Goal: Transaction & Acquisition: Purchase product/service

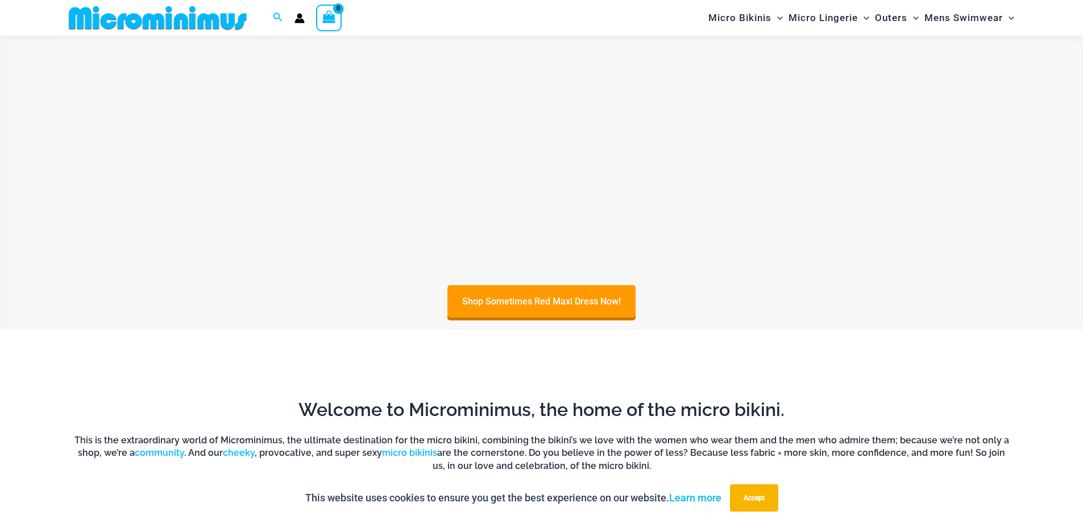
scroll to position [615, 0]
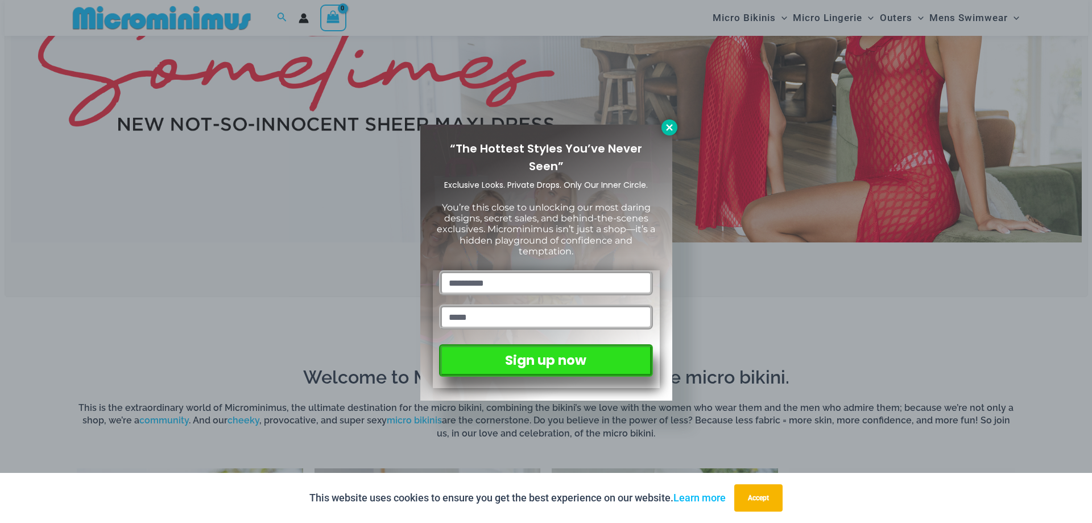
click at [667, 129] on icon at bounding box center [669, 127] width 6 height 6
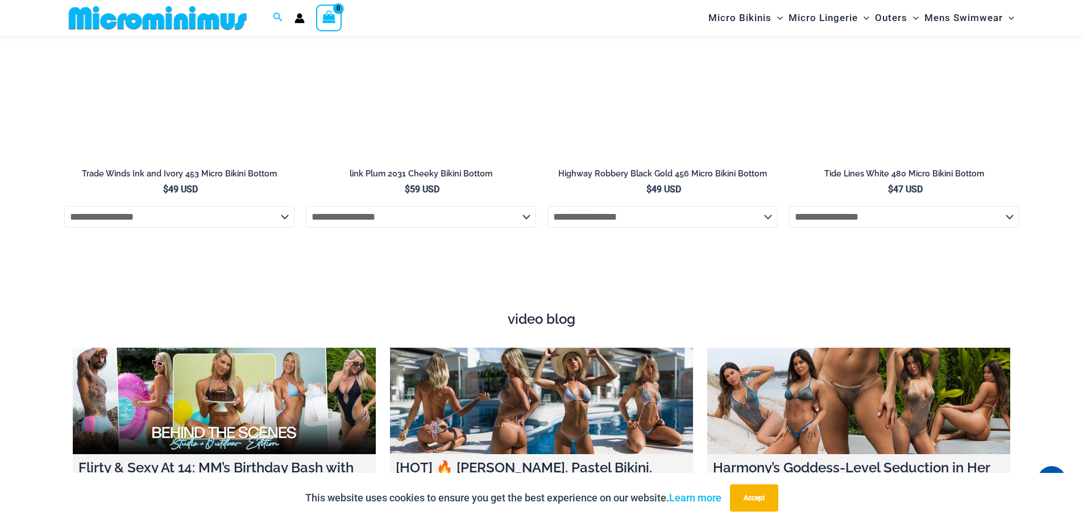
scroll to position [4083, 0]
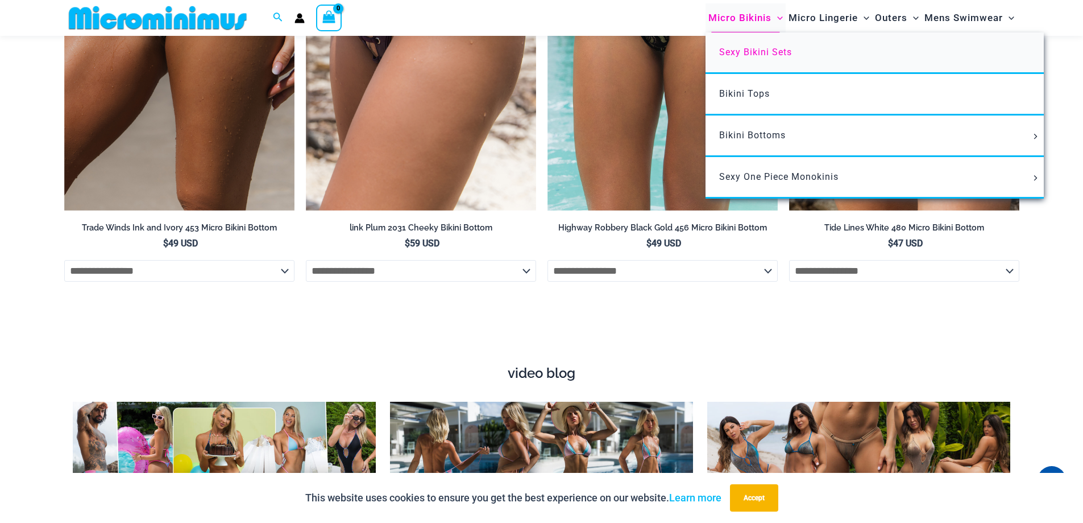
click at [758, 65] on link "Sexy Bikini Sets" at bounding box center [875, 53] width 338 height 42
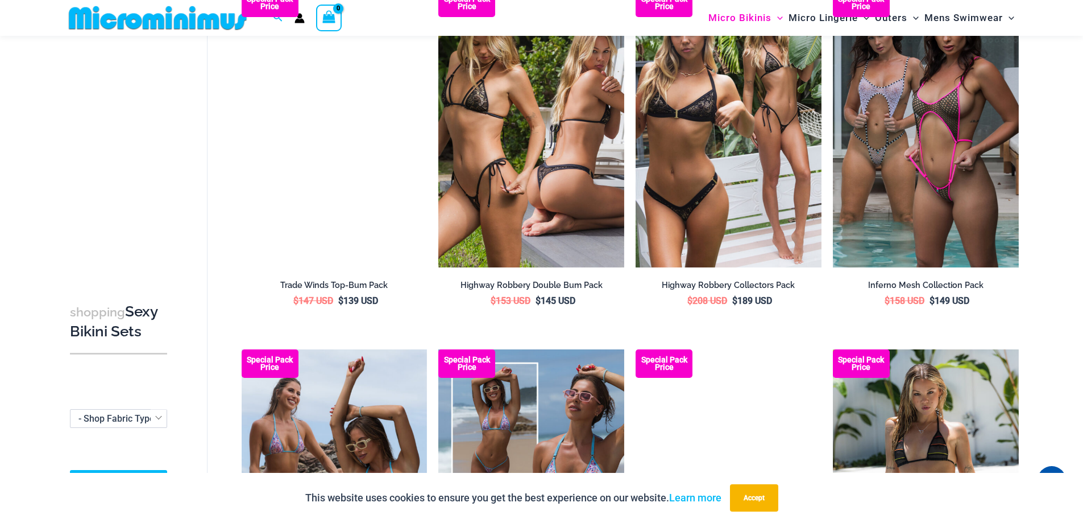
scroll to position [1637, 0]
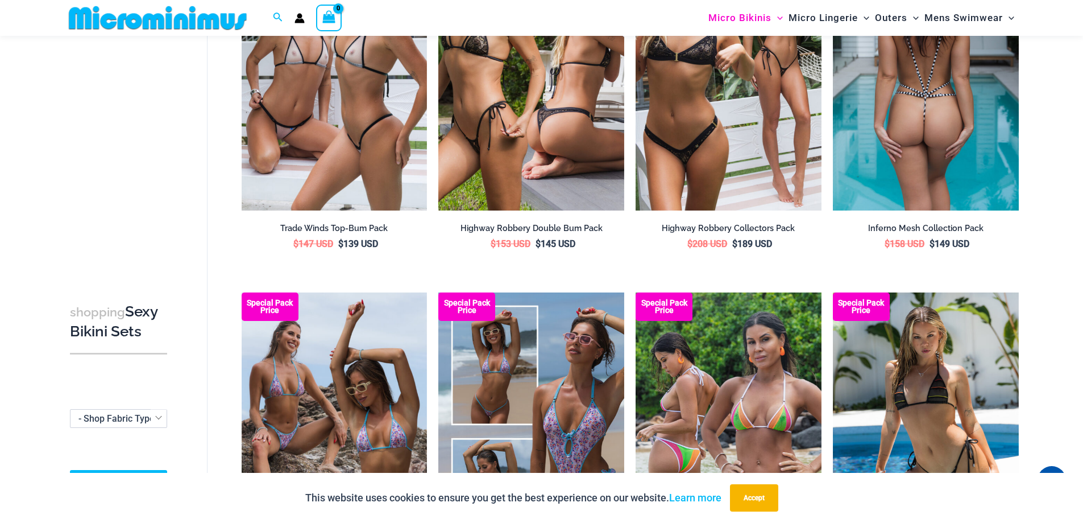
click at [922, 161] on img at bounding box center [926, 71] width 186 height 279
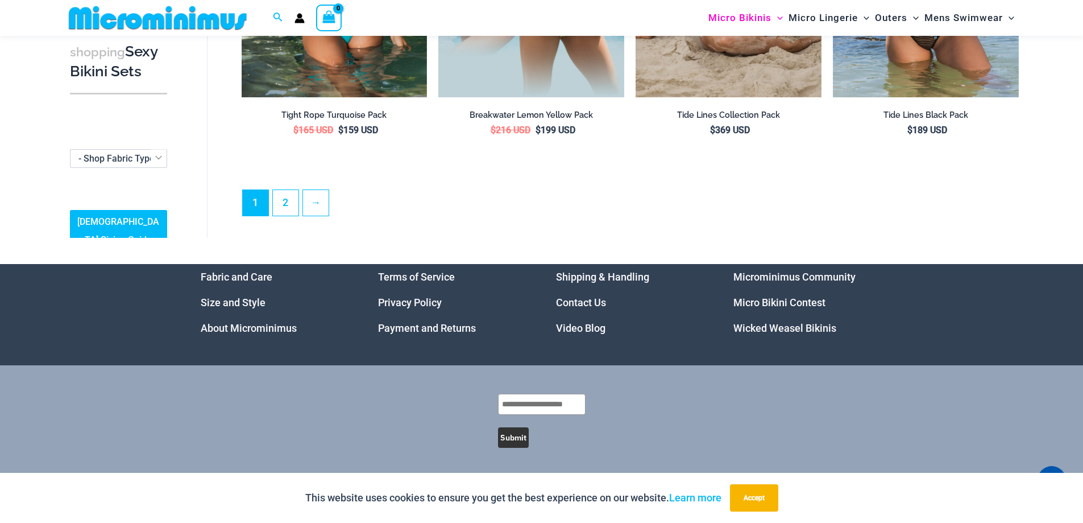
scroll to position [2945, 0]
click at [292, 198] on link "2" at bounding box center [286, 202] width 26 height 27
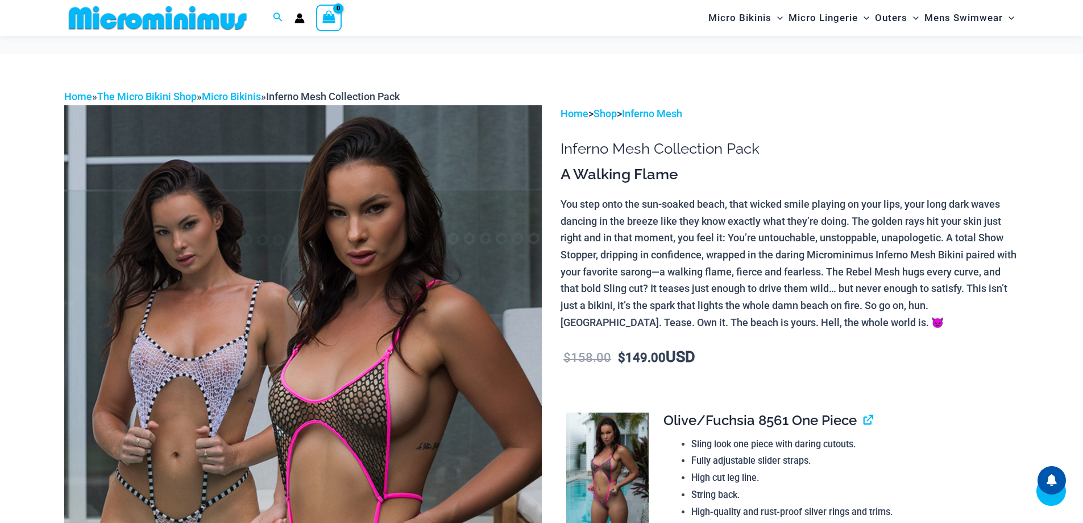
scroll to position [1017, 0]
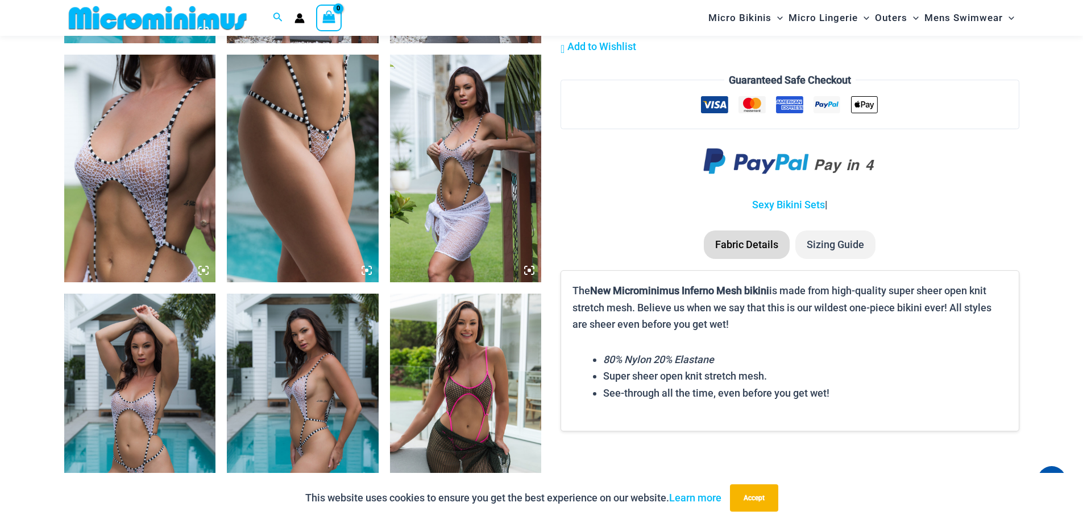
click at [154, 188] on img at bounding box center [140, 168] width 152 height 227
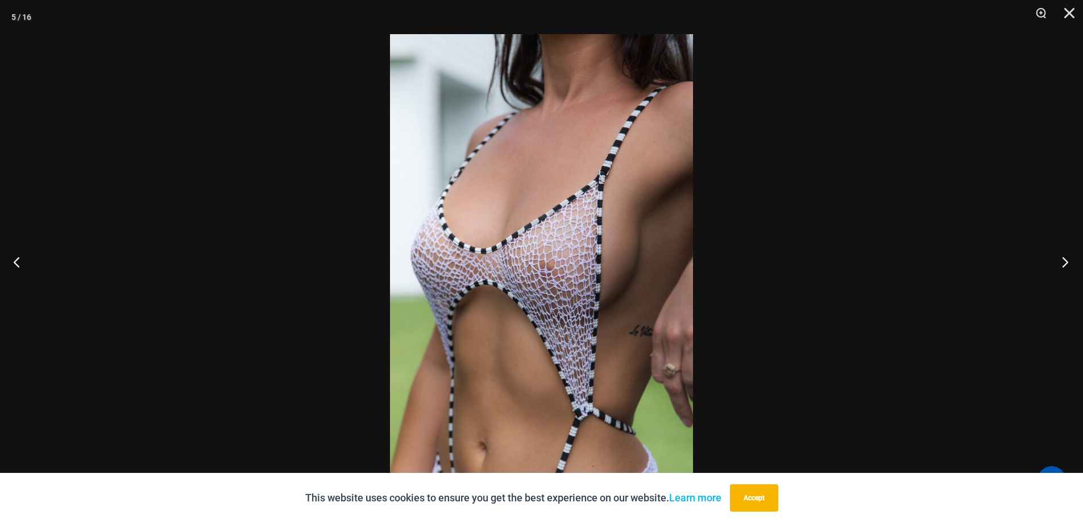
click at [1061, 259] on button "Next" at bounding box center [1061, 261] width 43 height 57
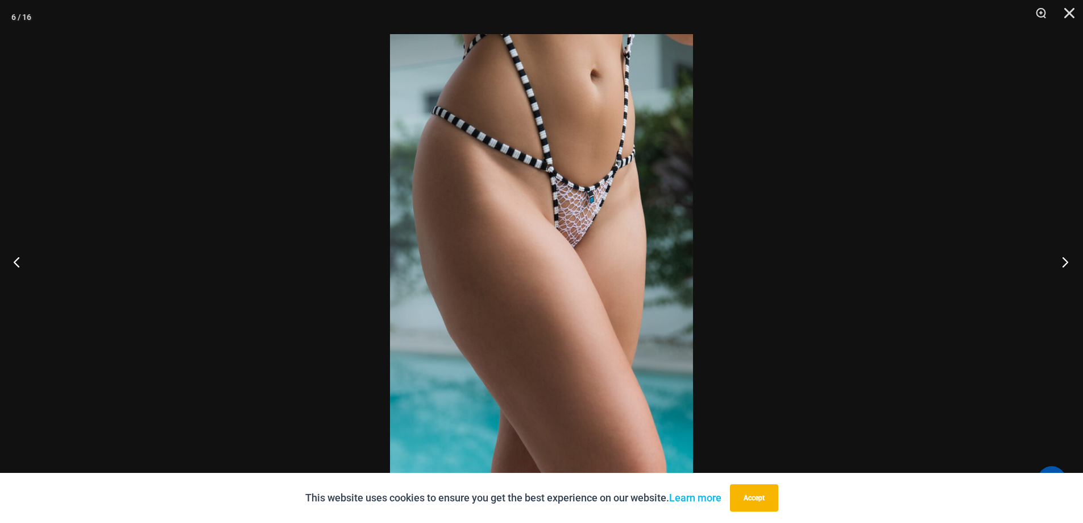
click at [1061, 259] on button "Next" at bounding box center [1061, 261] width 43 height 57
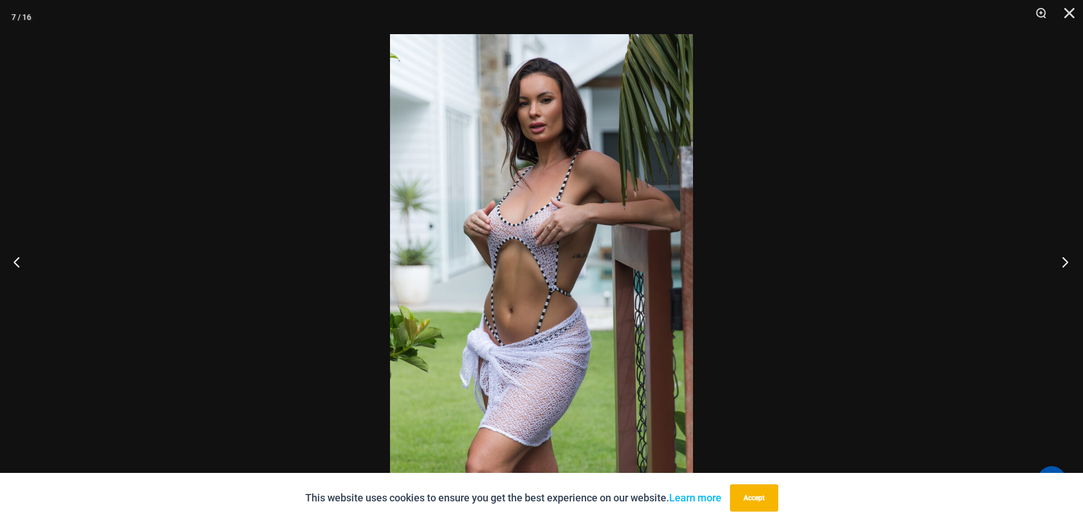
click at [1061, 259] on button "Next" at bounding box center [1061, 261] width 43 height 57
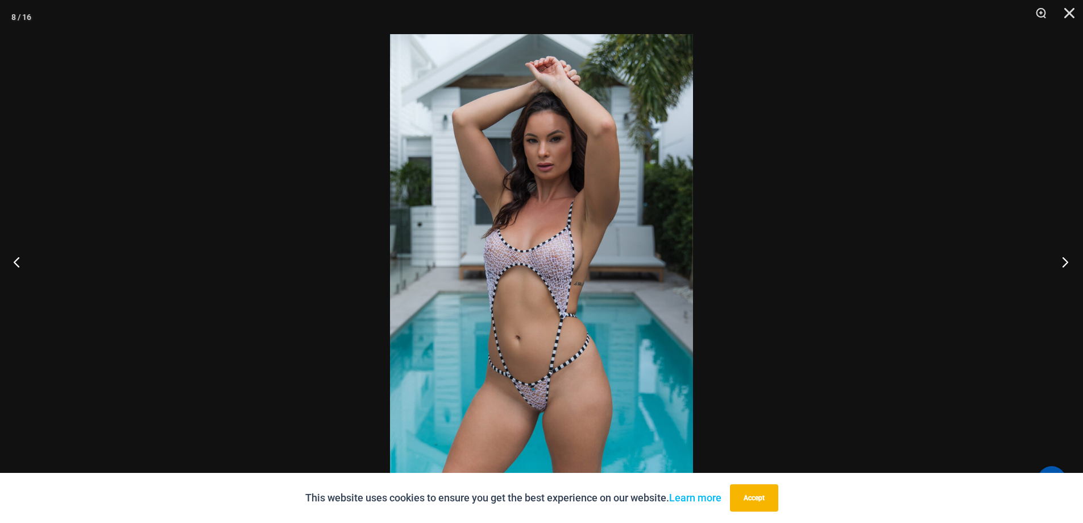
click at [1061, 259] on button "Next" at bounding box center [1061, 261] width 43 height 57
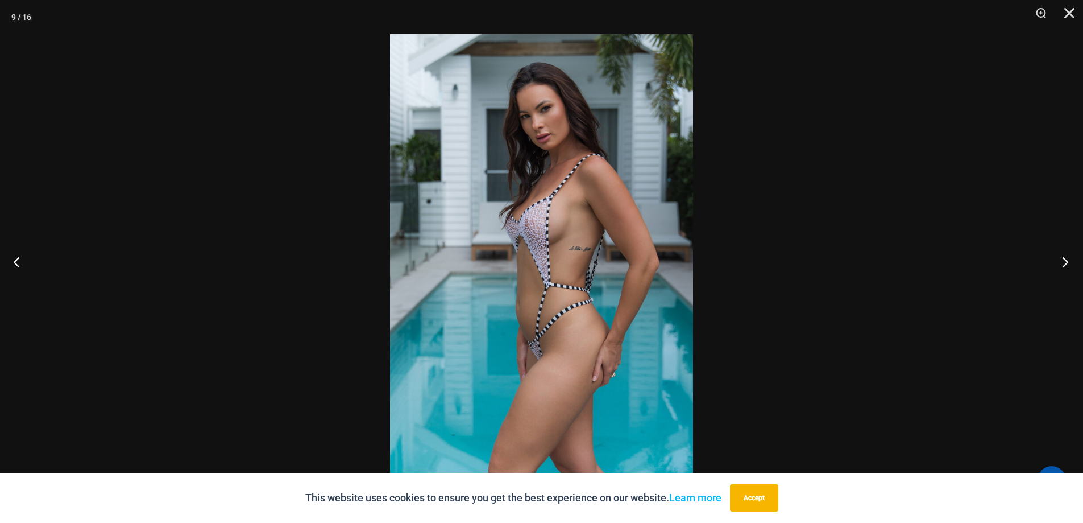
click at [1061, 259] on button "Next" at bounding box center [1061, 261] width 43 height 57
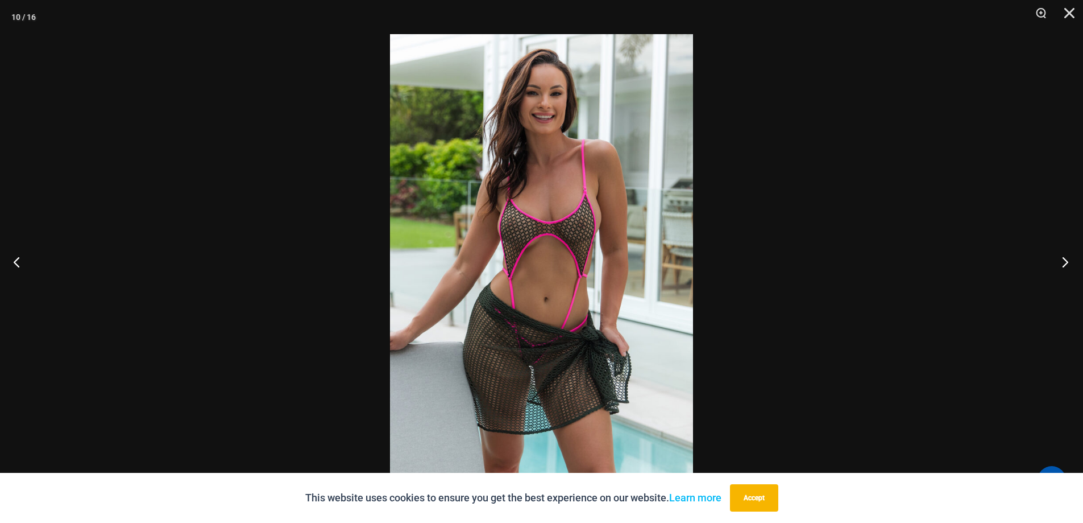
click at [1061, 259] on button "Next" at bounding box center [1061, 261] width 43 height 57
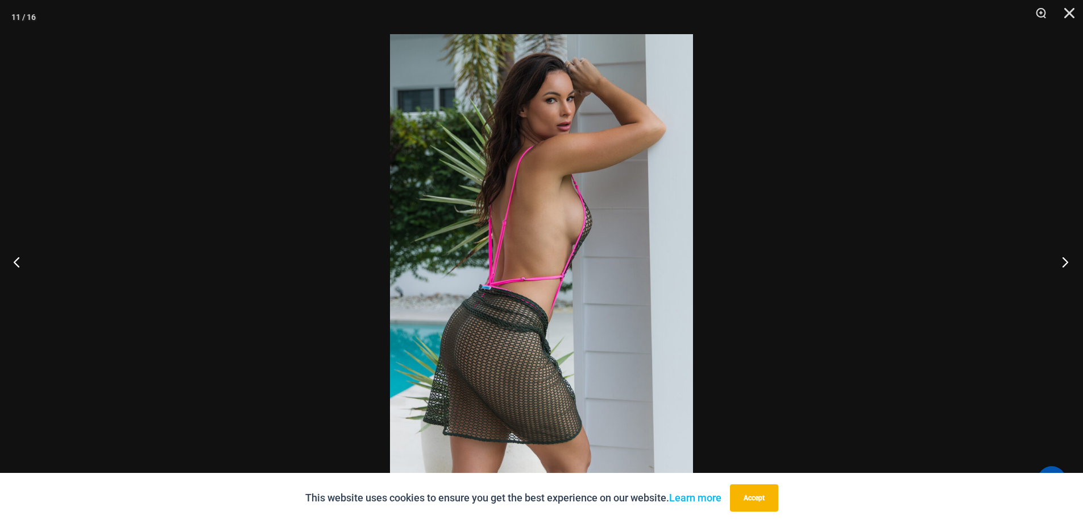
click at [1061, 259] on button "Next" at bounding box center [1061, 261] width 43 height 57
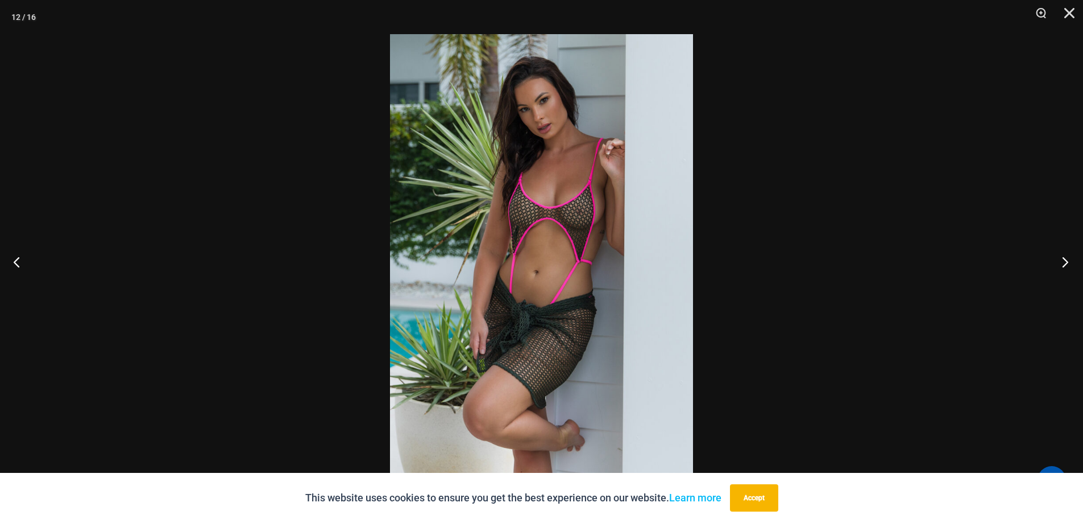
click at [1061, 259] on button "Next" at bounding box center [1061, 261] width 43 height 57
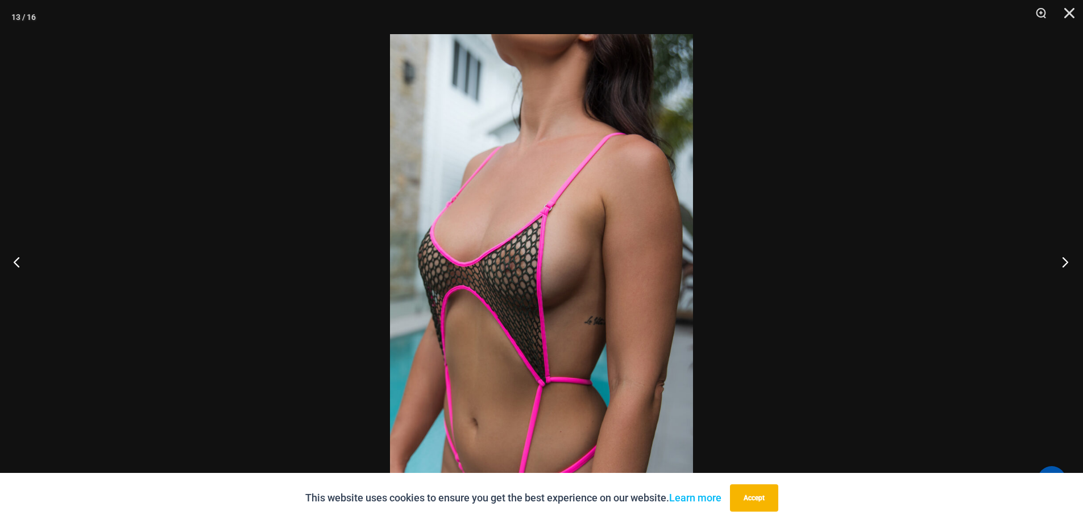
click at [1061, 259] on button "Next" at bounding box center [1061, 261] width 43 height 57
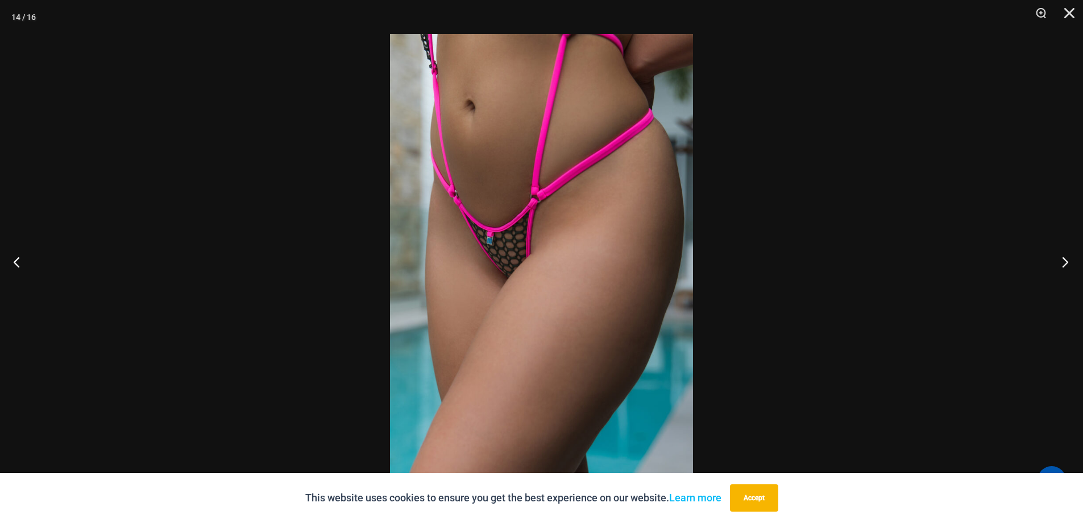
click at [1061, 259] on button "Next" at bounding box center [1061, 261] width 43 height 57
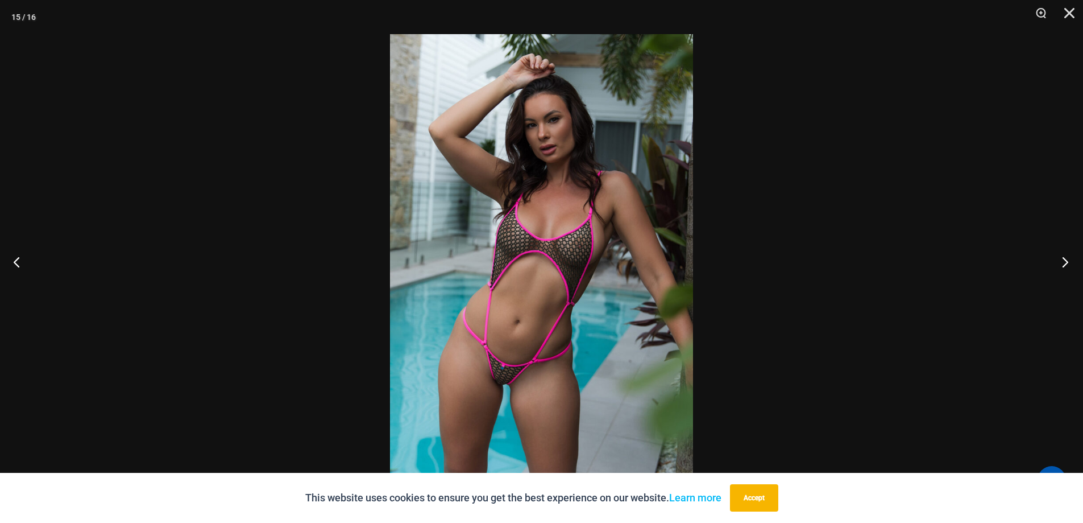
click at [1061, 259] on button "Next" at bounding box center [1061, 261] width 43 height 57
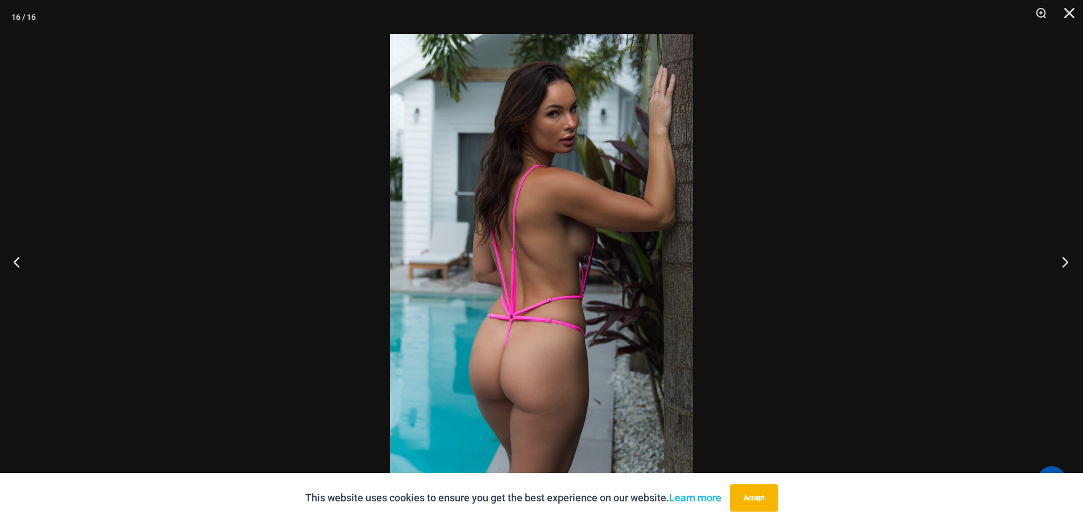
click at [1061, 259] on button "Next" at bounding box center [1061, 261] width 43 height 57
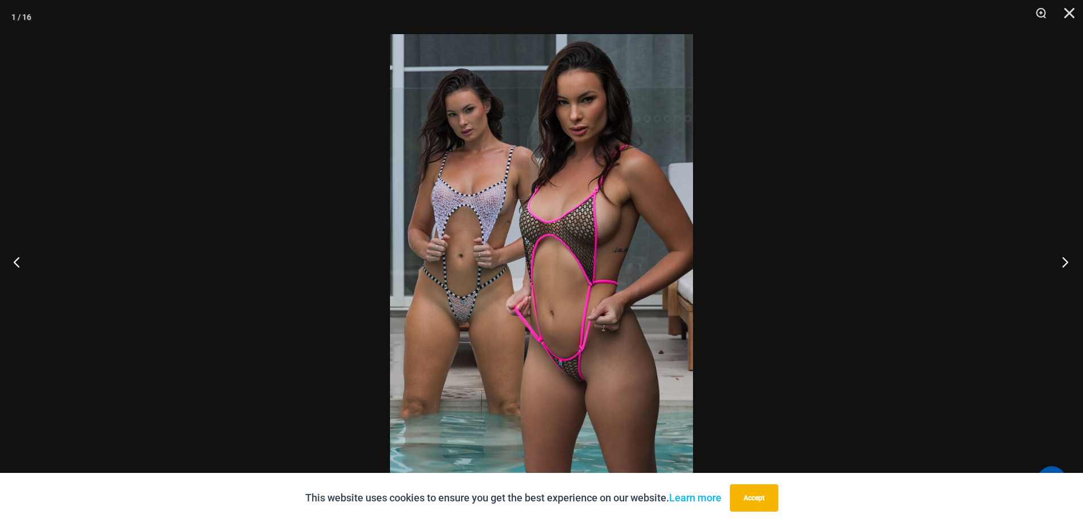
click at [1061, 259] on button "Next" at bounding box center [1061, 261] width 43 height 57
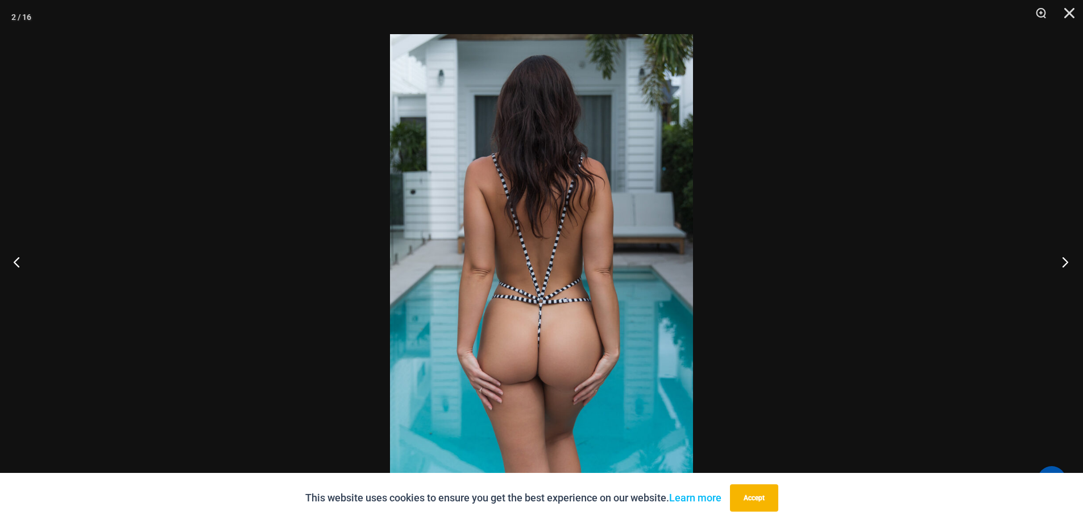
click at [1061, 259] on button "Next" at bounding box center [1061, 261] width 43 height 57
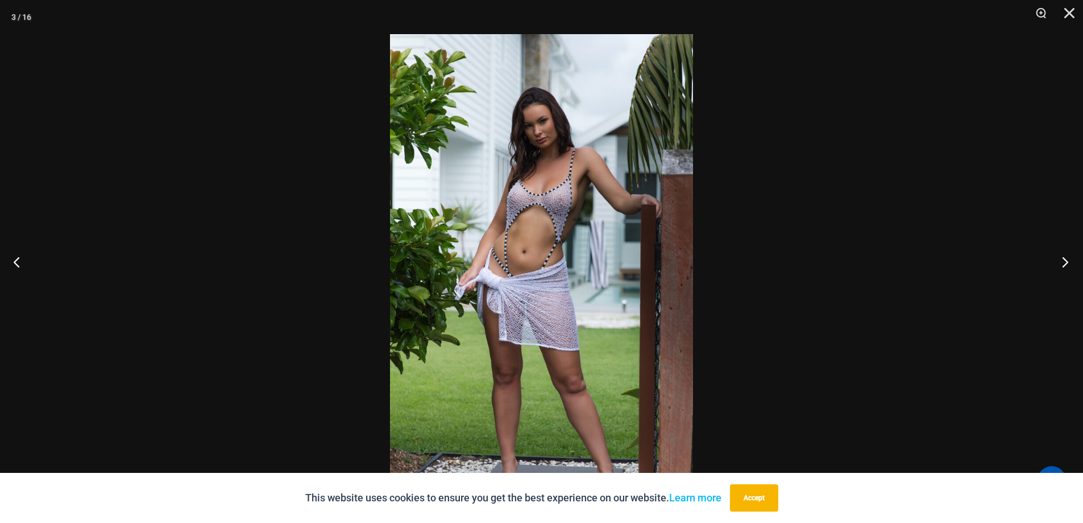
click at [1061, 259] on button "Next" at bounding box center [1061, 261] width 43 height 57
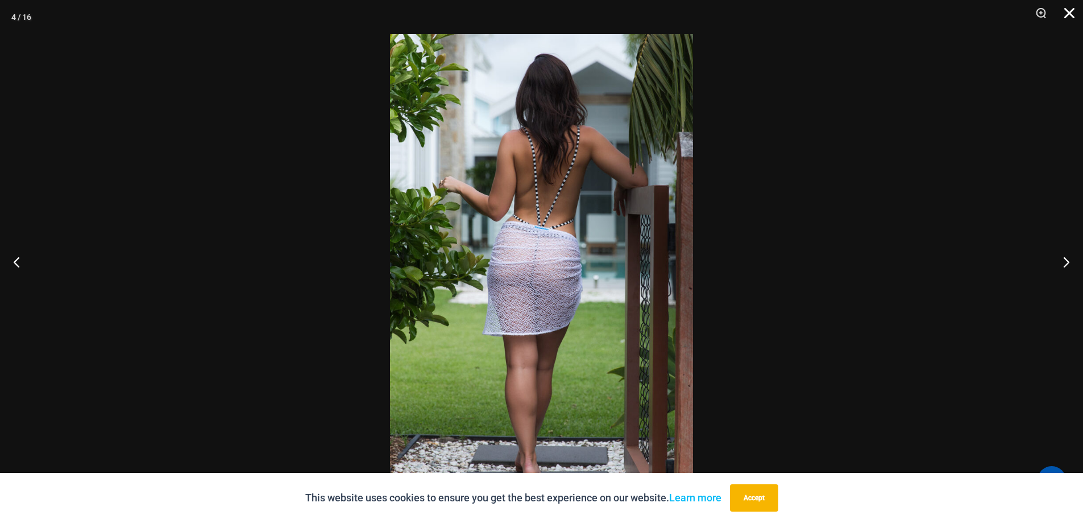
click at [1069, 19] on button "Close" at bounding box center [1065, 17] width 28 height 34
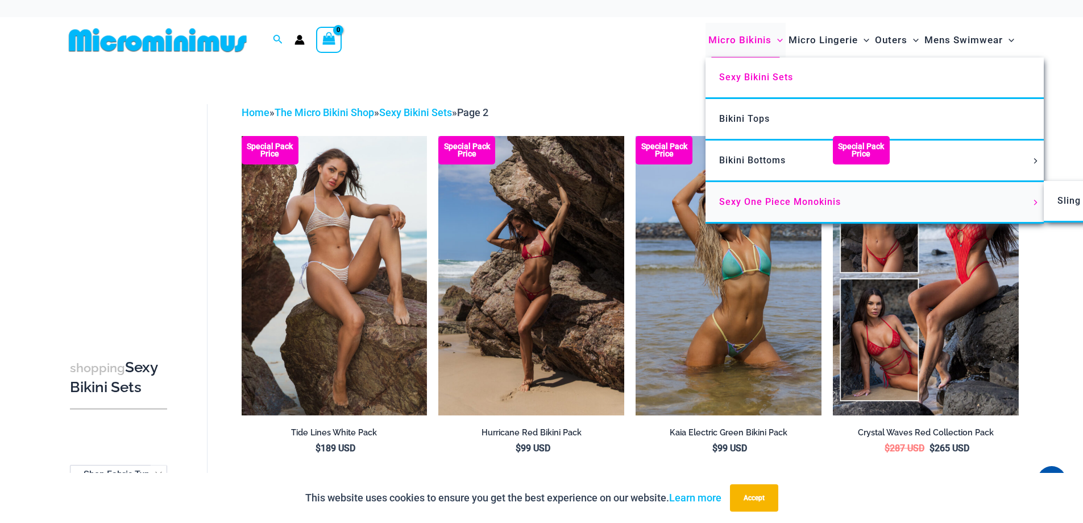
click at [754, 221] on link "Sexy One Piece Monokinis" at bounding box center [875, 203] width 338 height 42
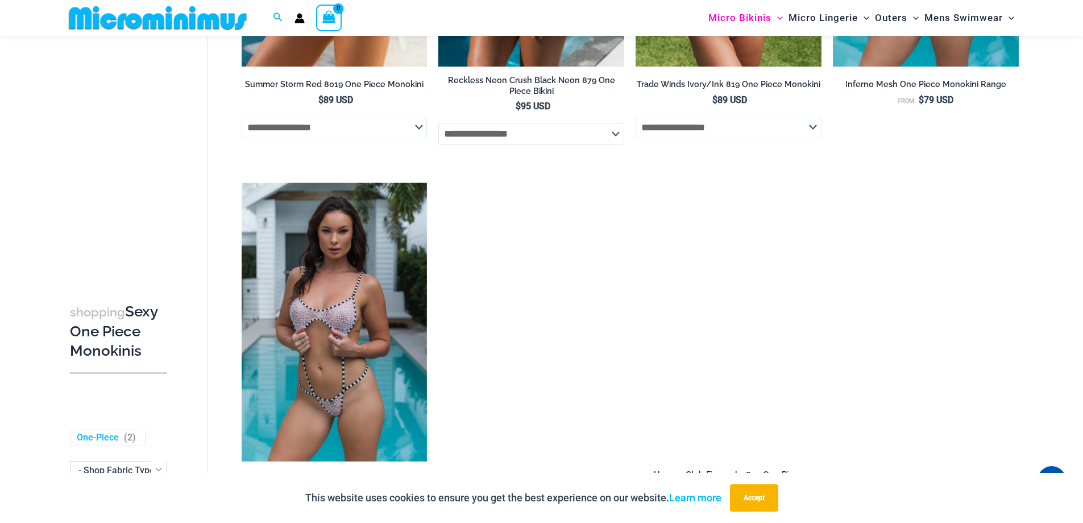
scroll to position [899, 0]
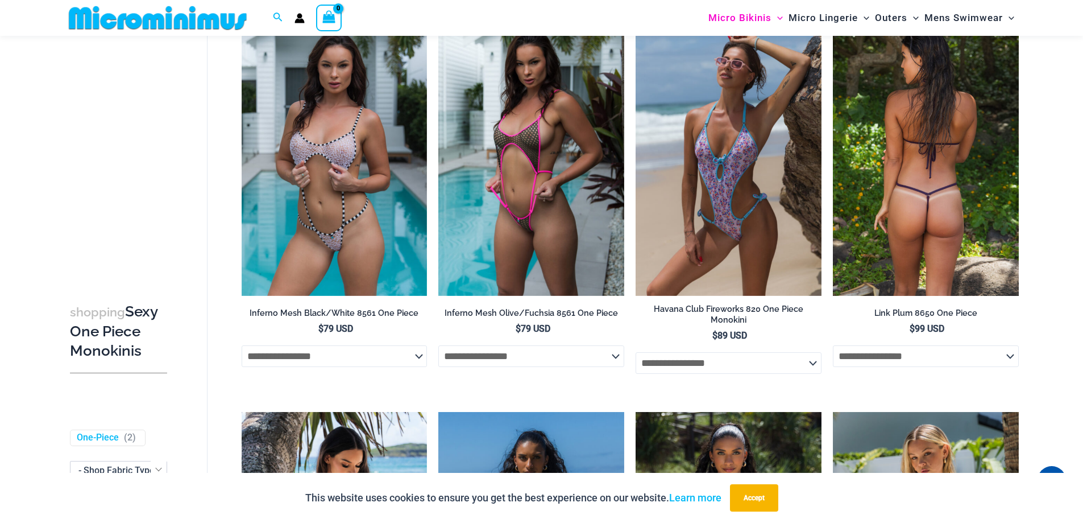
click at [889, 270] on img at bounding box center [926, 156] width 186 height 279
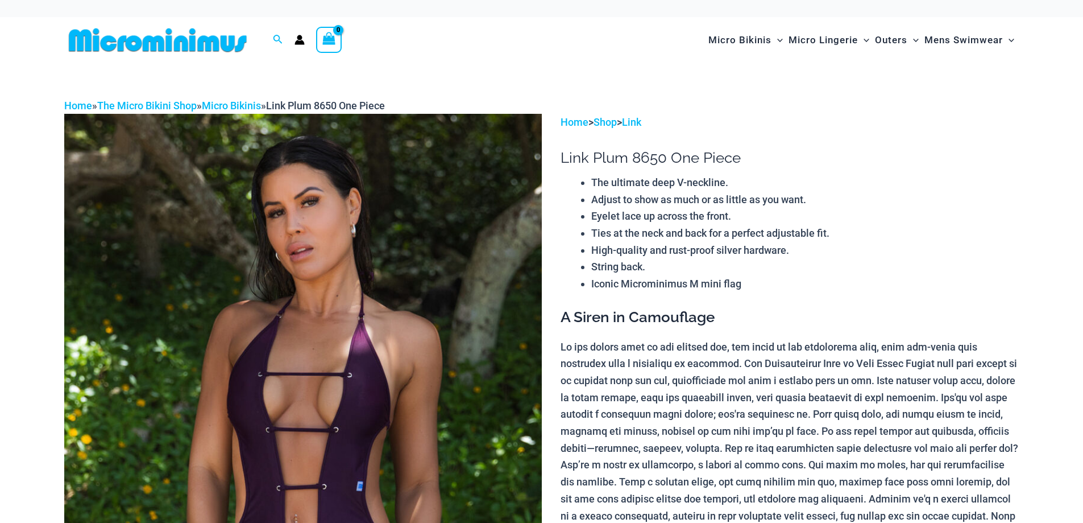
scroll to position [223, 0]
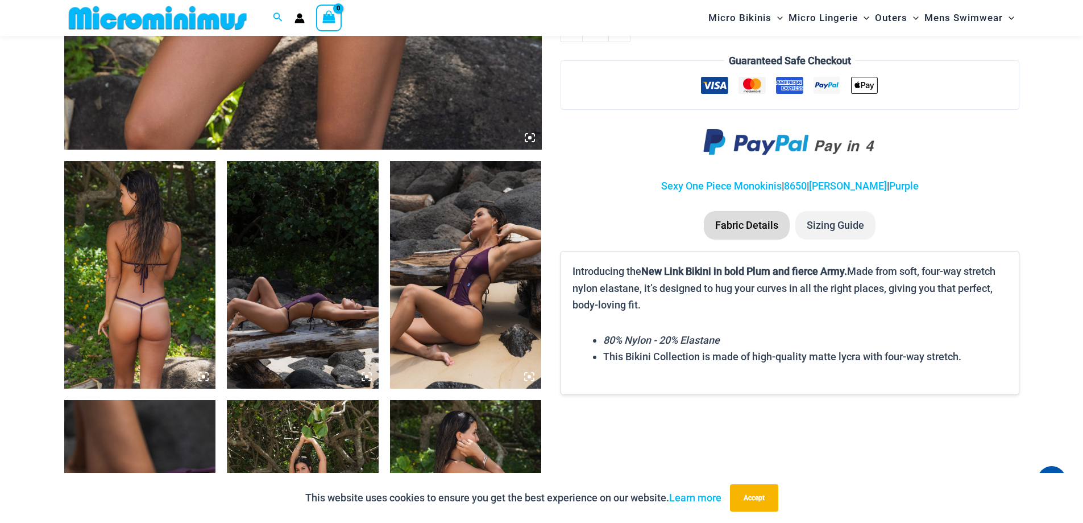
click at [199, 375] on icon at bounding box center [200, 373] width 2 height 2
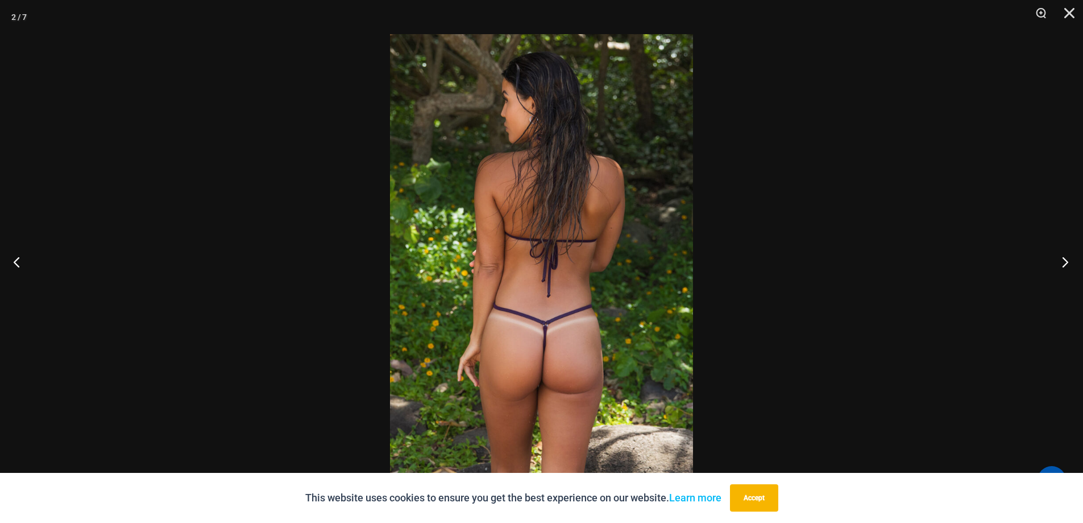
click at [1060, 264] on button "Next" at bounding box center [1061, 261] width 43 height 57
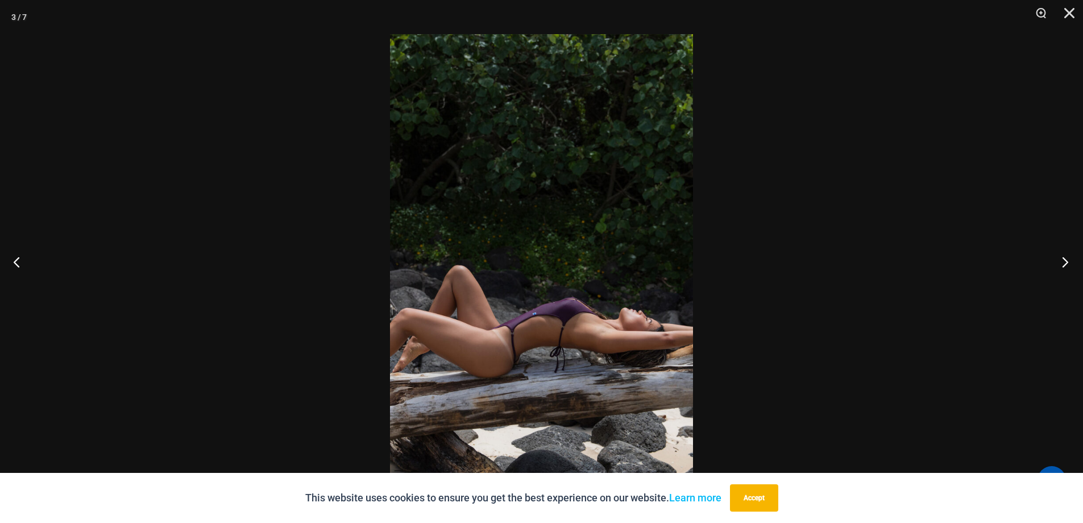
click at [1060, 264] on button "Next" at bounding box center [1061, 261] width 43 height 57
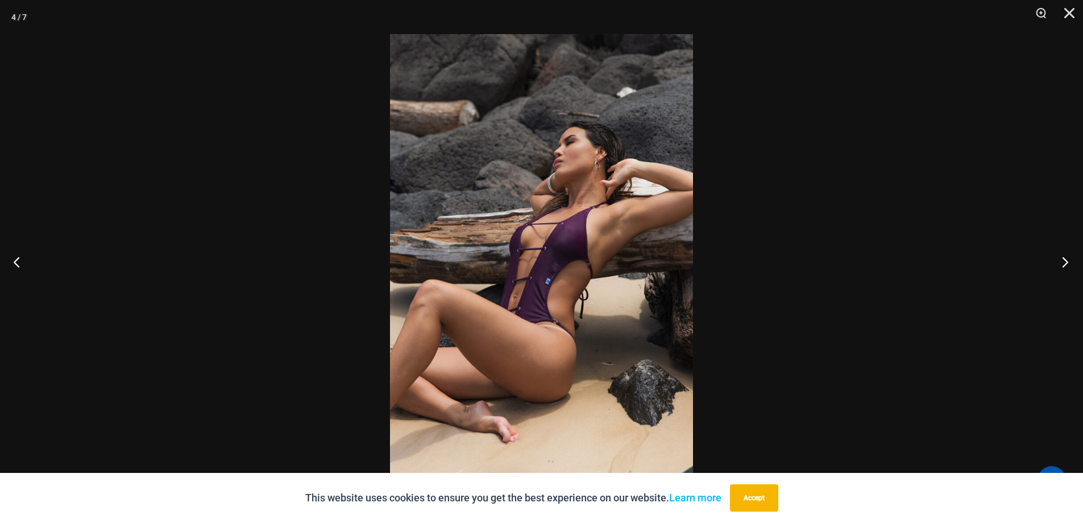
click at [1060, 264] on button "Next" at bounding box center [1061, 261] width 43 height 57
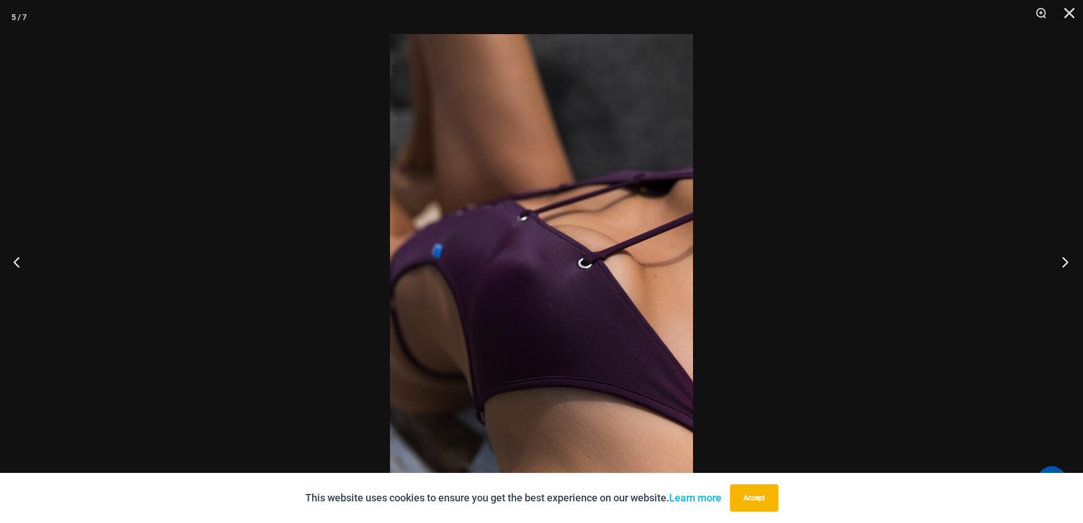
click at [1060, 264] on button "Next" at bounding box center [1061, 261] width 43 height 57
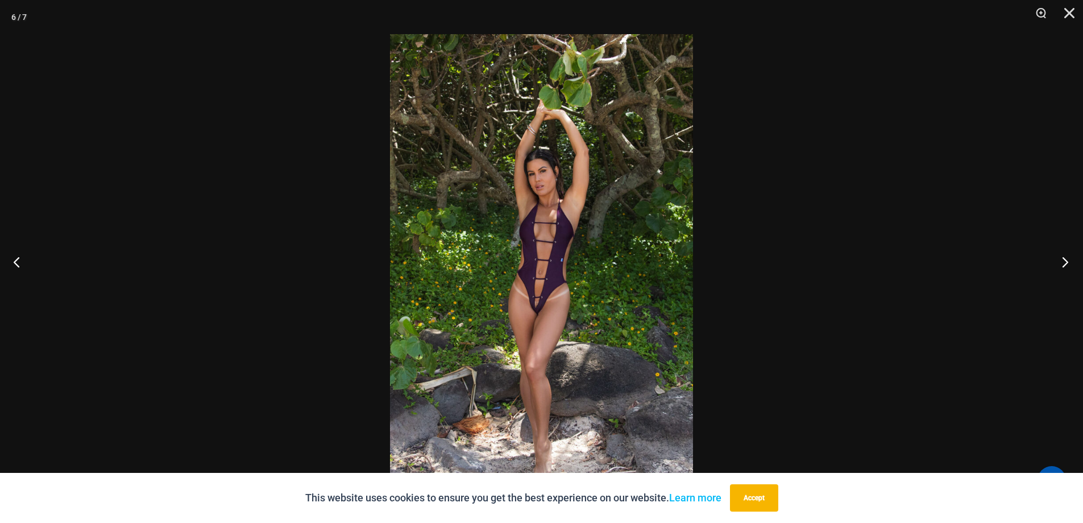
click at [1060, 264] on button "Next" at bounding box center [1061, 261] width 43 height 57
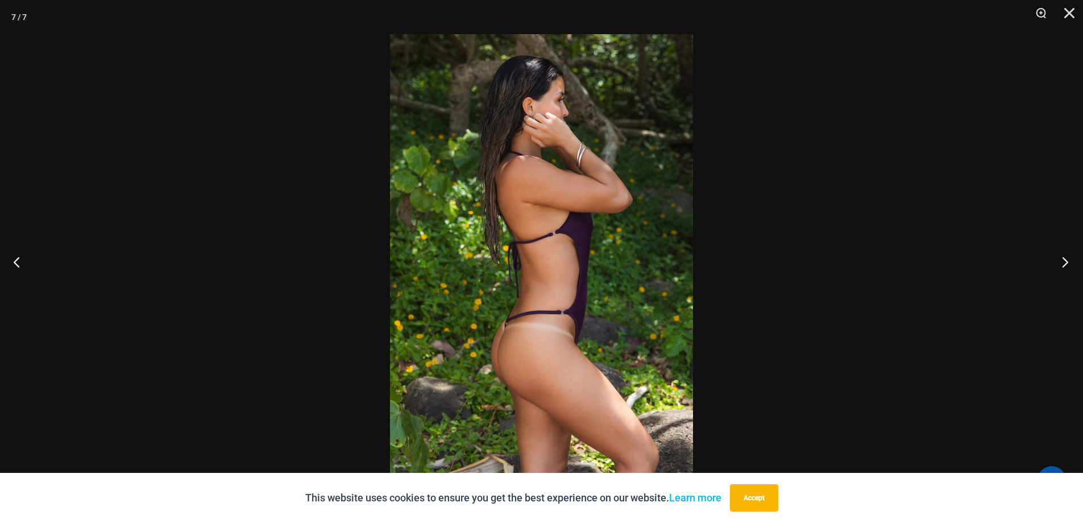
click at [1060, 264] on button "Next" at bounding box center [1061, 261] width 43 height 57
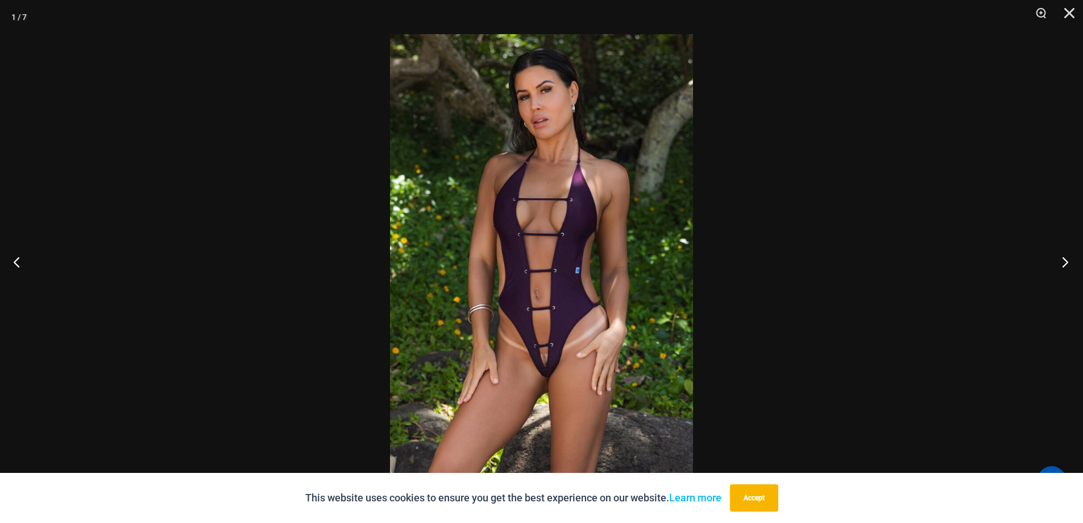
click at [1060, 264] on button "Next" at bounding box center [1061, 261] width 43 height 57
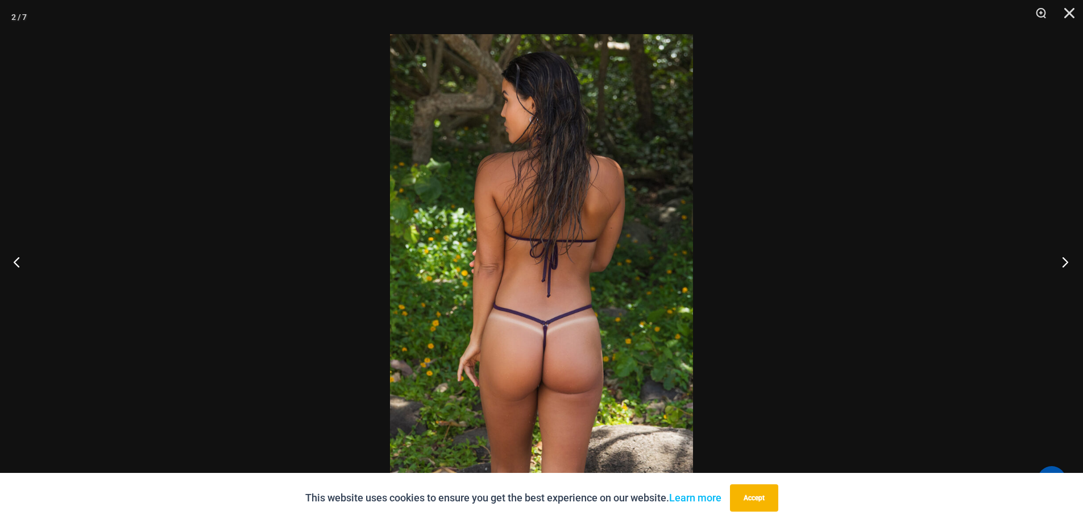
click at [1060, 264] on button "Next" at bounding box center [1061, 261] width 43 height 57
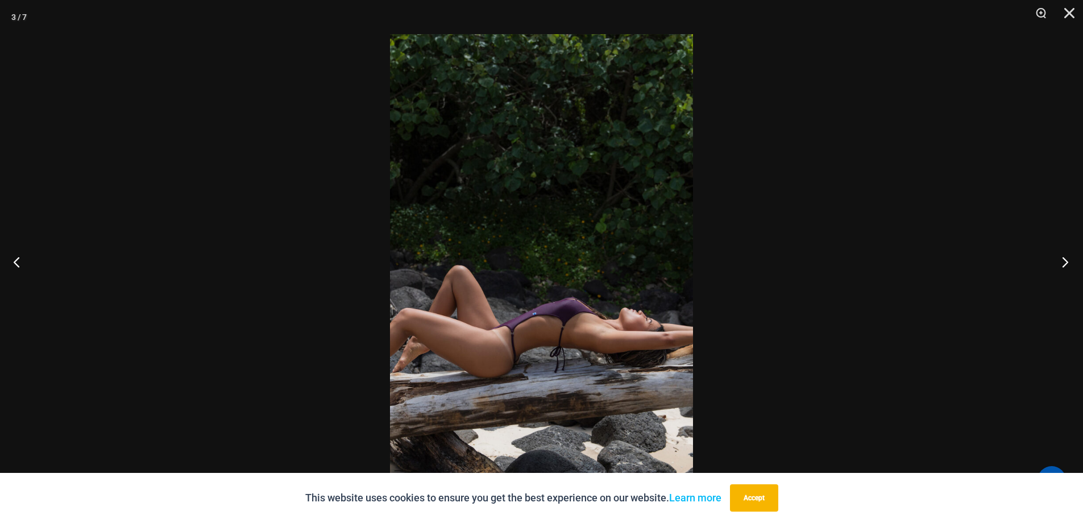
click at [1060, 264] on button "Next" at bounding box center [1061, 261] width 43 height 57
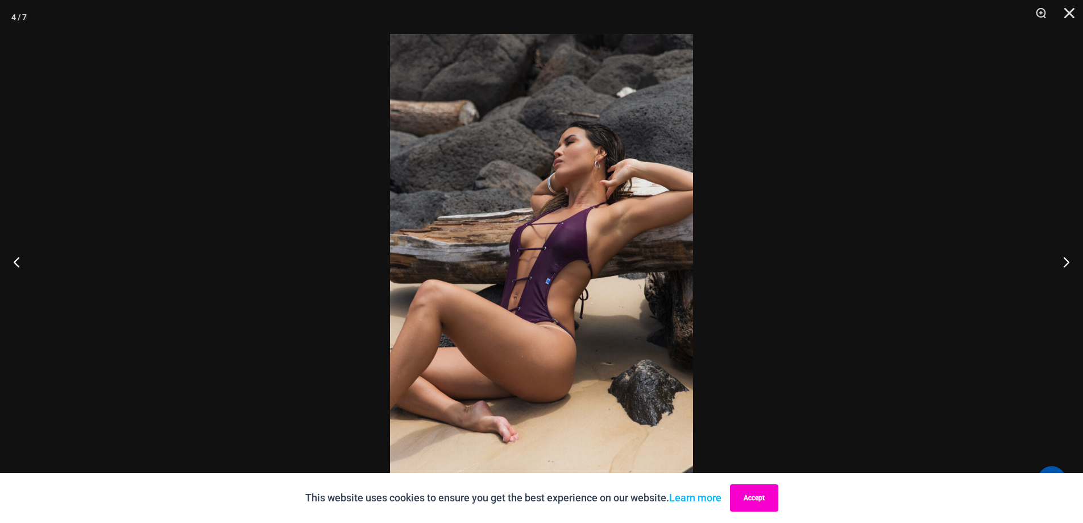
click at [778, 495] on button "Accept" at bounding box center [754, 497] width 48 height 27
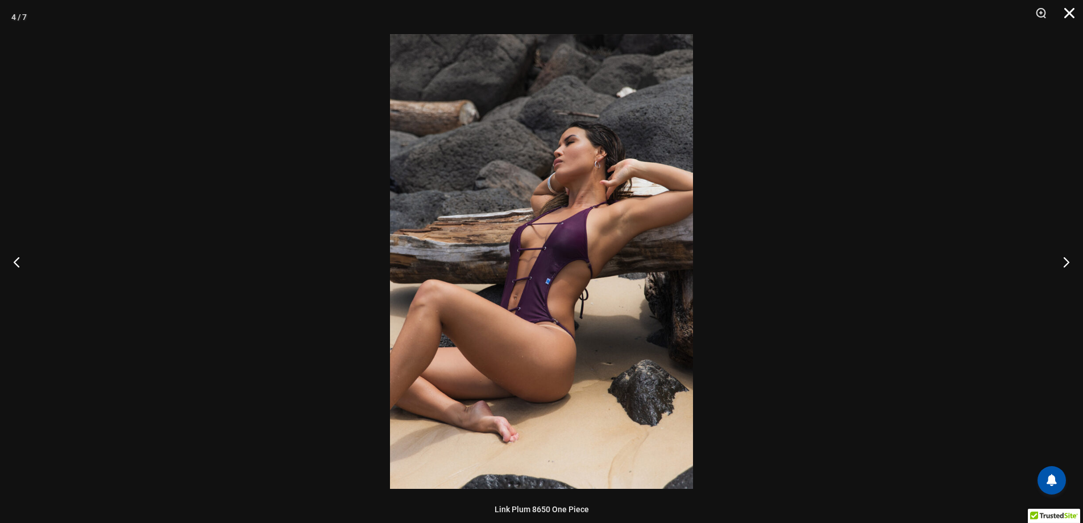
click at [1071, 10] on button "Close" at bounding box center [1065, 17] width 28 height 34
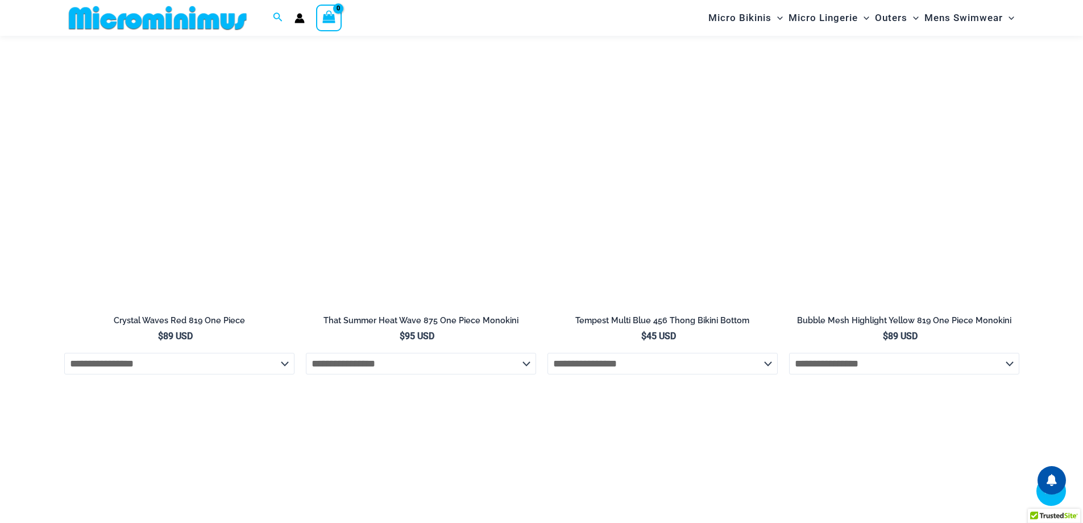
scroll to position [3458, 0]
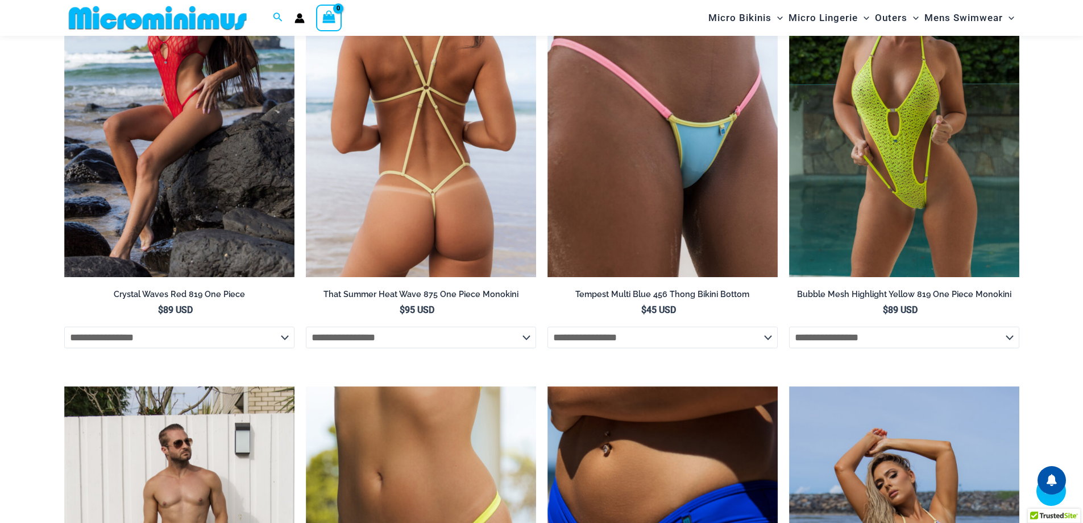
click at [471, 267] on img at bounding box center [421, 104] width 230 height 346
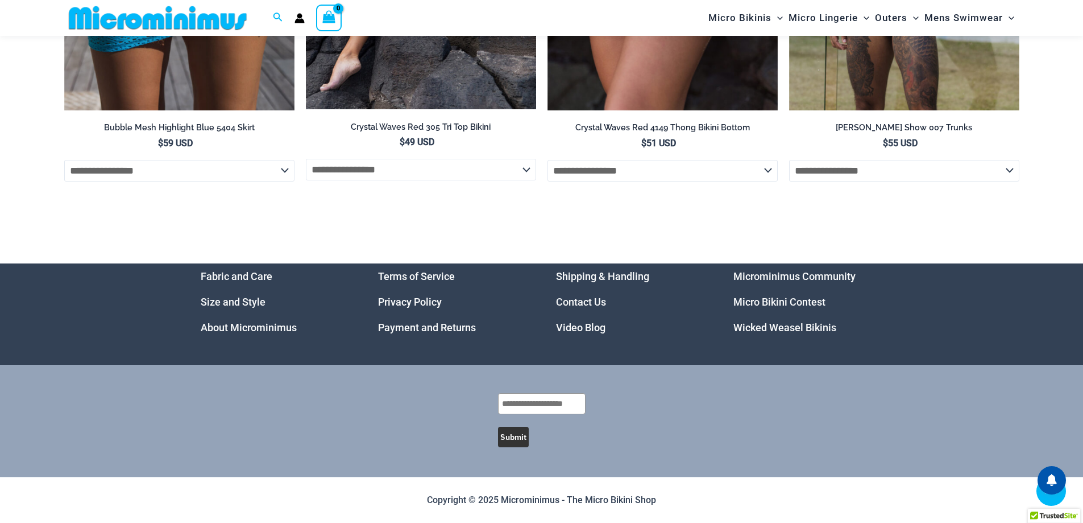
scroll to position [3913, 0]
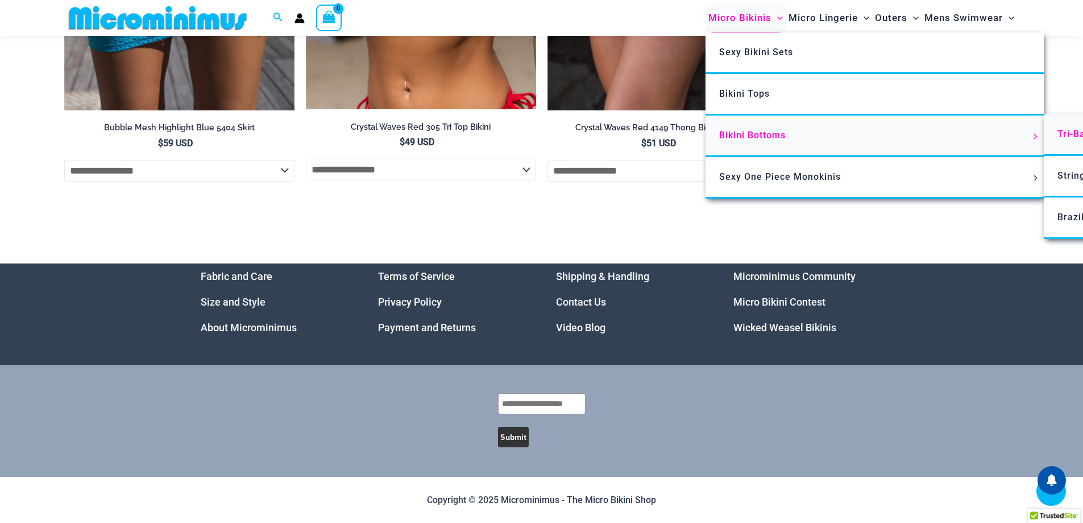
click at [1058, 139] on span "Tri-Back Thongs" at bounding box center [1095, 133] width 75 height 11
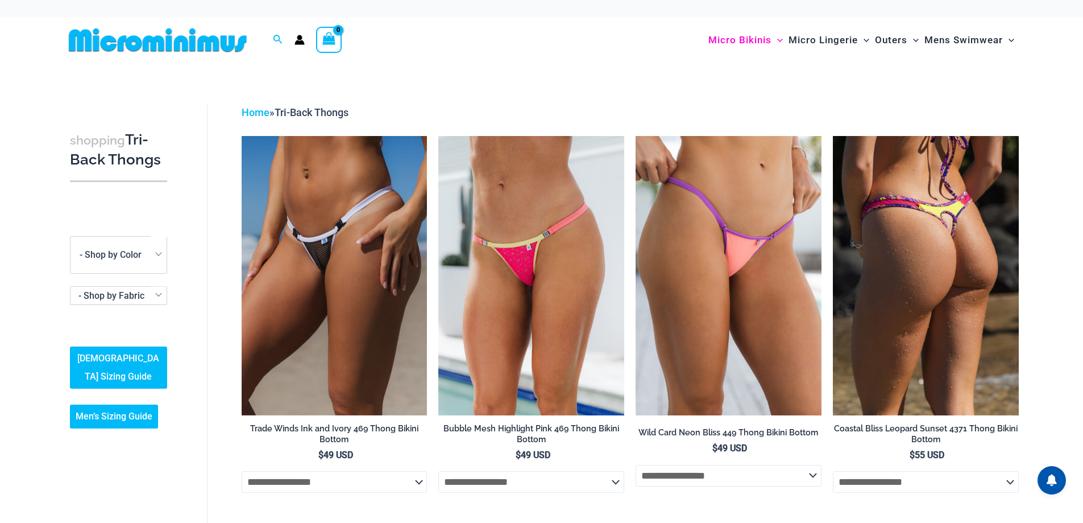
click at [931, 265] on img at bounding box center [926, 275] width 186 height 279
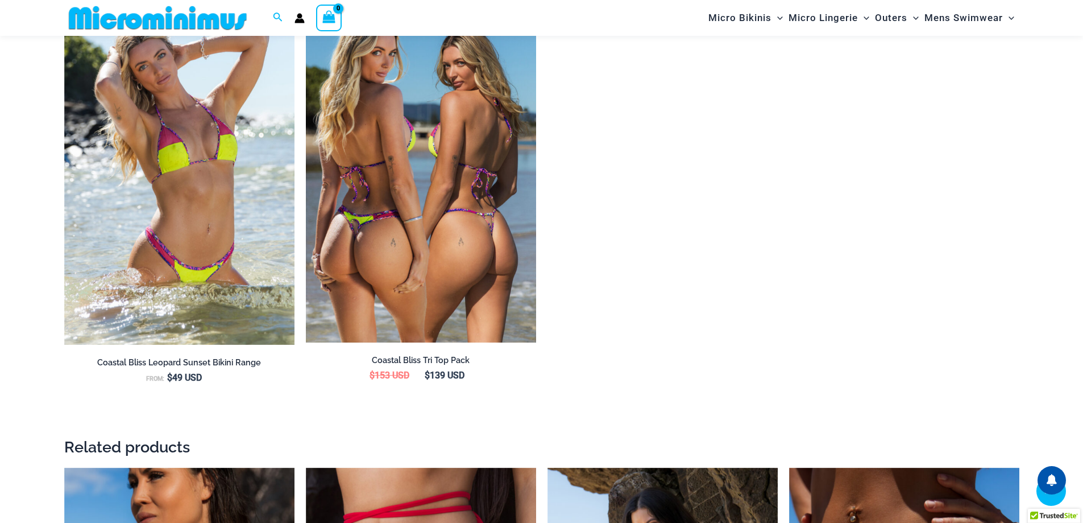
scroll to position [1351, 0]
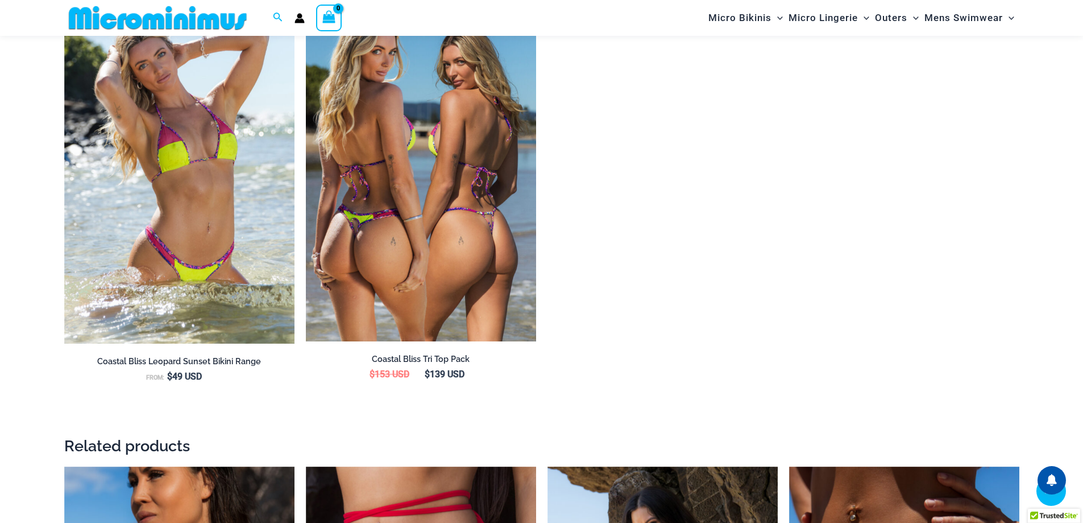
click at [459, 238] on img at bounding box center [421, 169] width 230 height 346
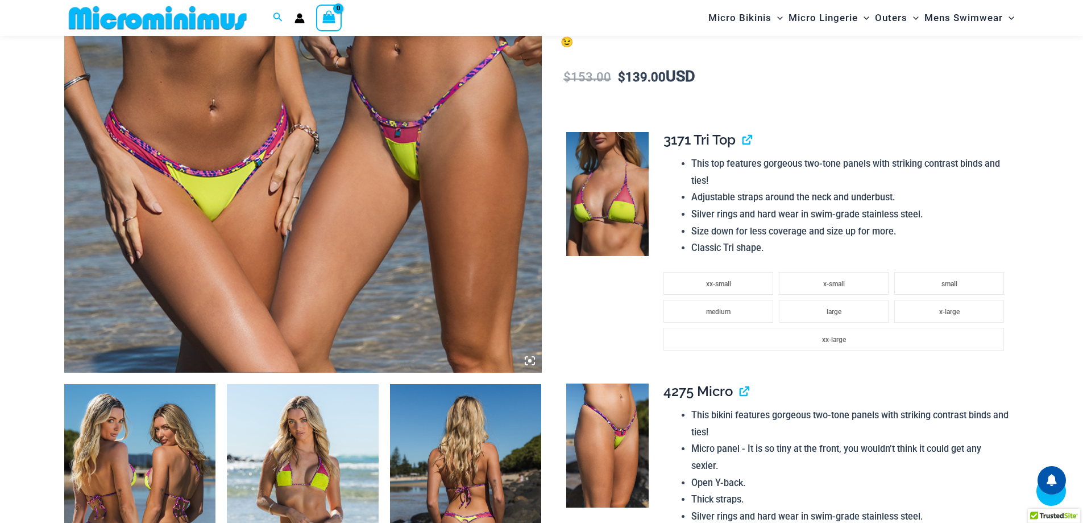
scroll to position [614, 0]
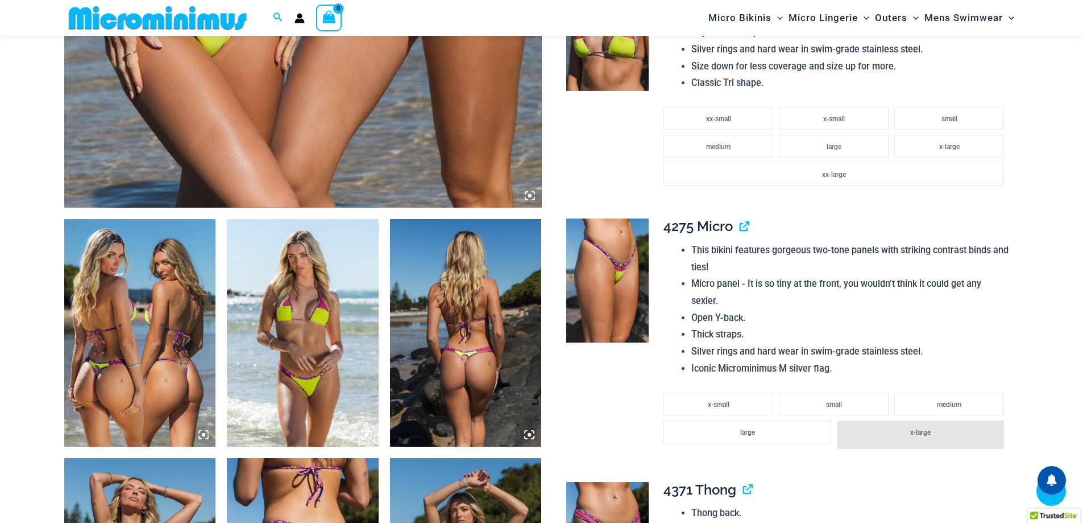
click at [122, 405] on img at bounding box center [140, 332] width 152 height 227
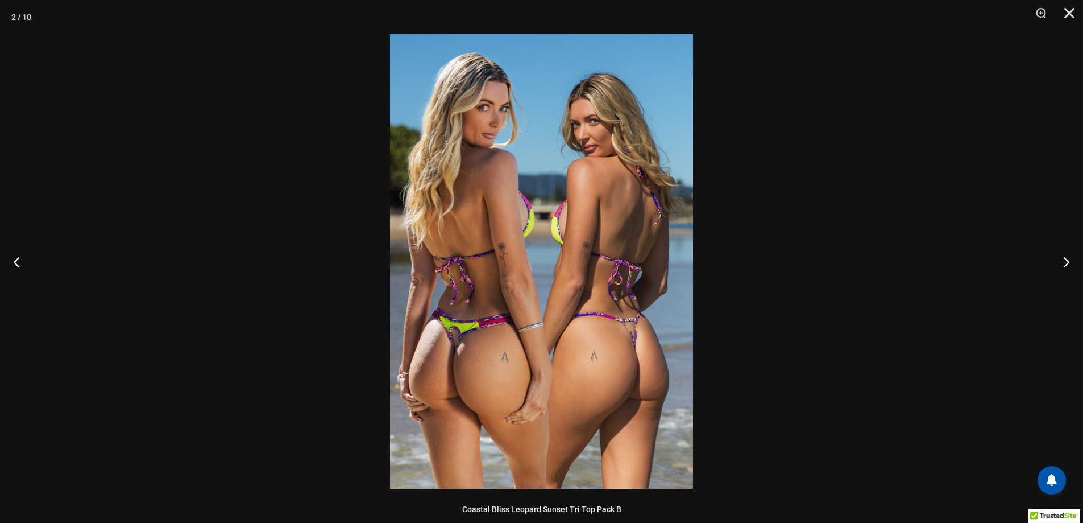
click at [261, 312] on div at bounding box center [541, 261] width 1083 height 523
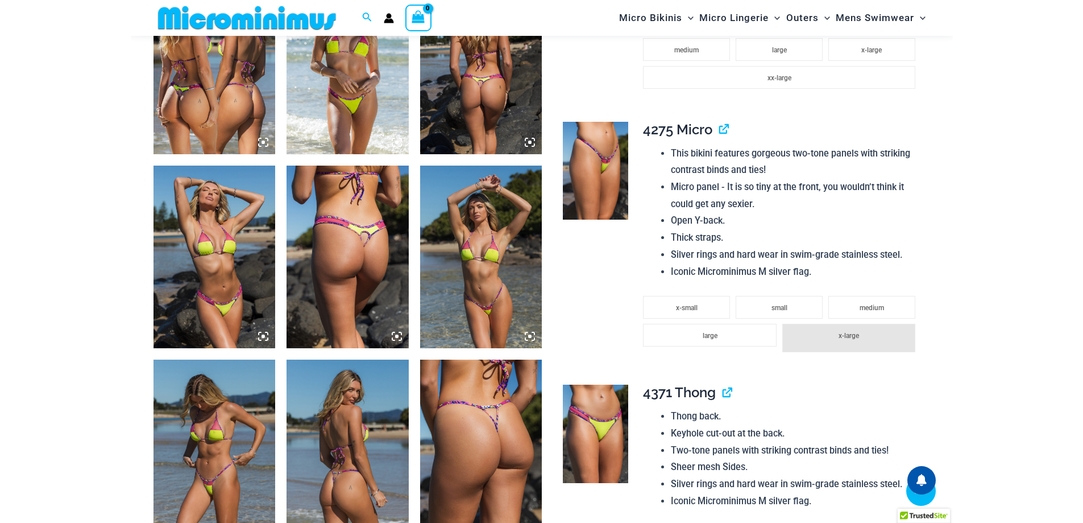
scroll to position [861, 0]
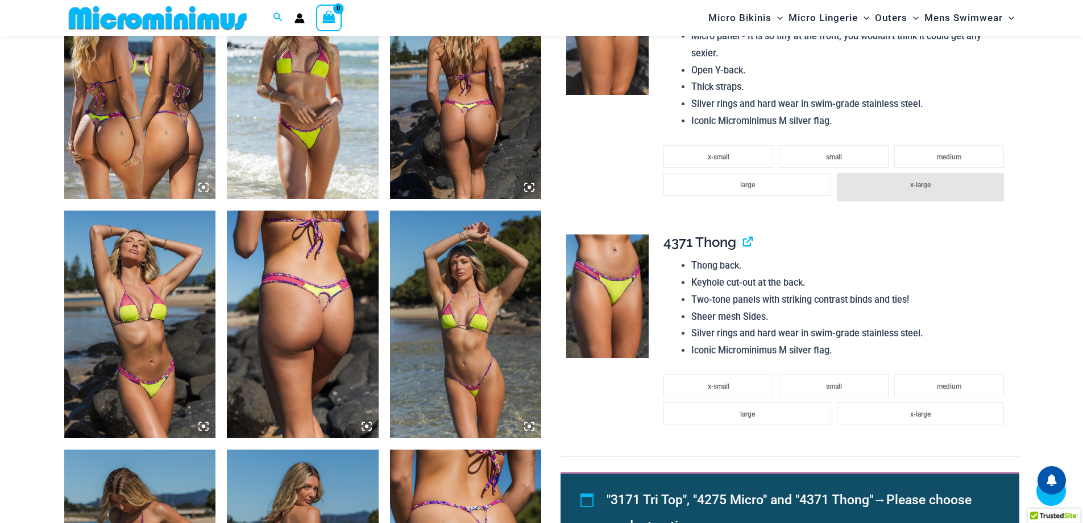
drag, startPoint x: 527, startPoint y: 253, endPoint x: 600, endPoint y: 189, distance: 97.5
click at [600, 189] on td at bounding box center [607, 93] width 92 height 263
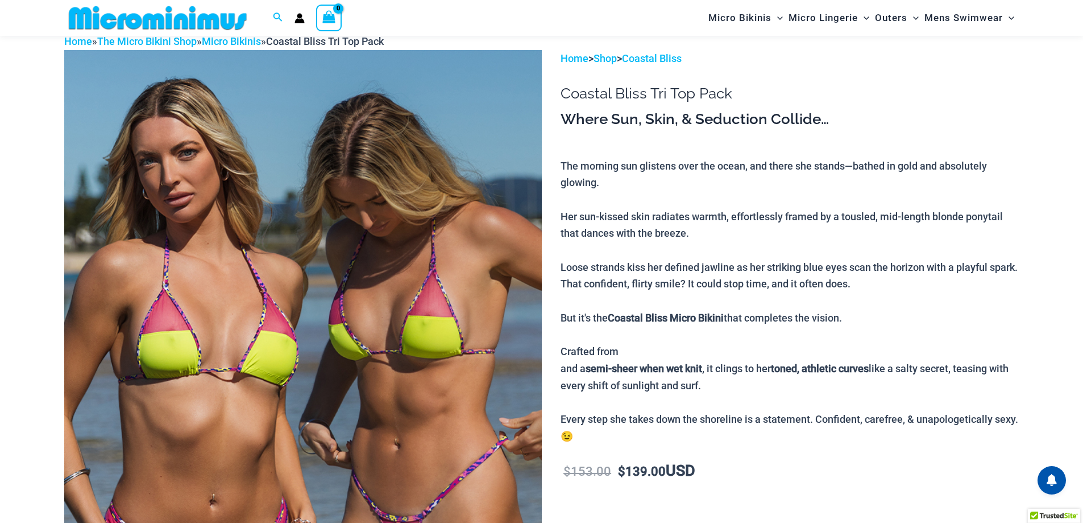
scroll to position [0, 0]
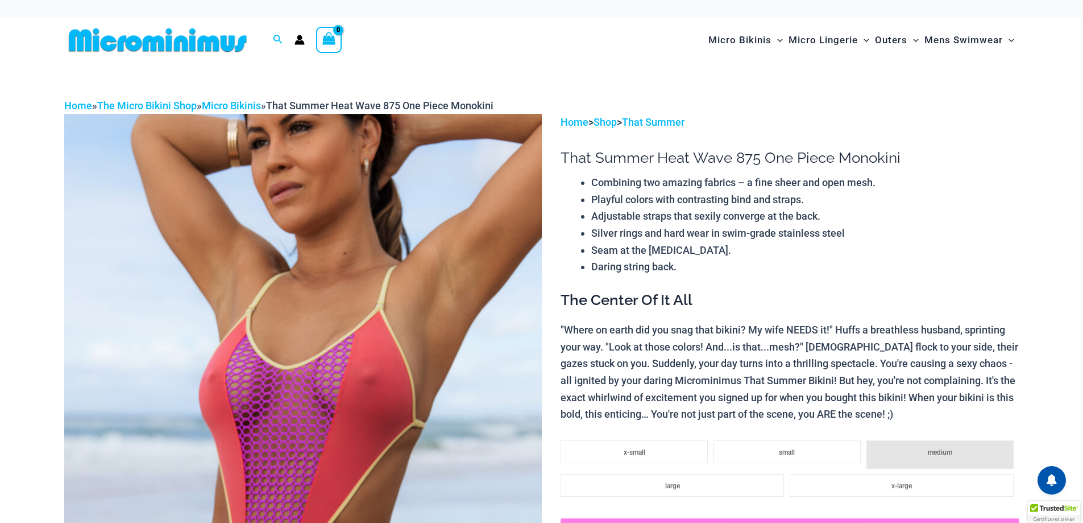
click at [199, 42] on img at bounding box center [157, 40] width 187 height 26
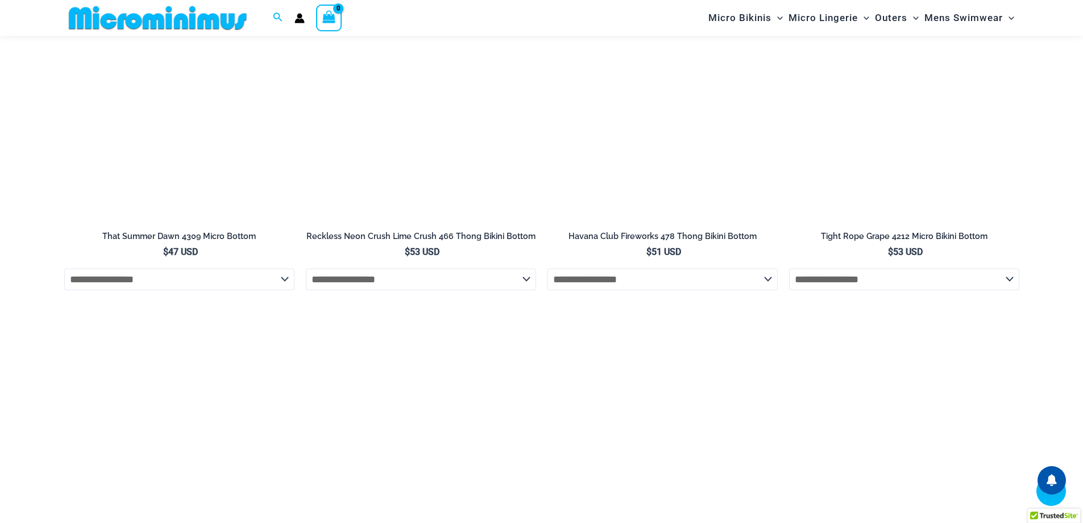
scroll to position [3629, 0]
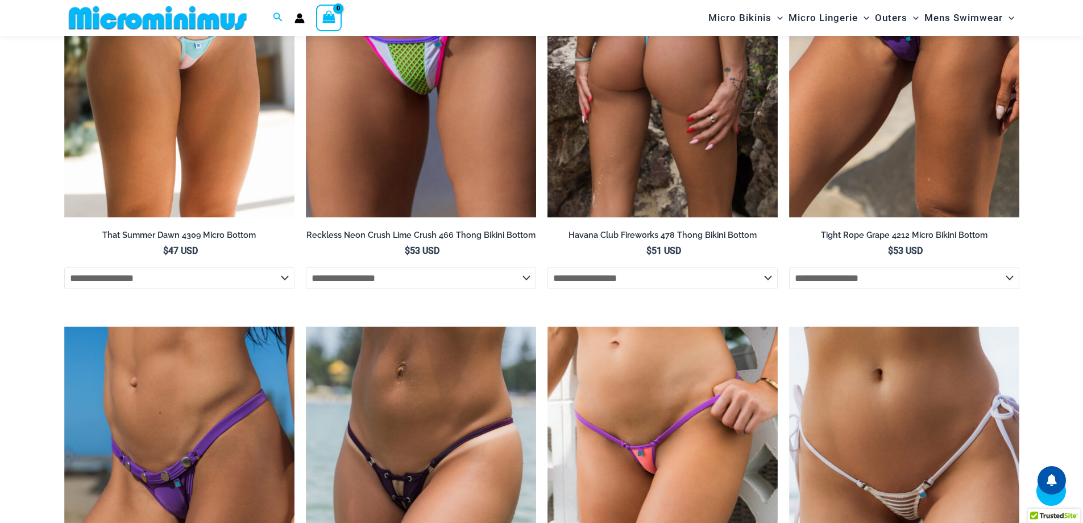
click at [666, 218] on img at bounding box center [663, 45] width 230 height 346
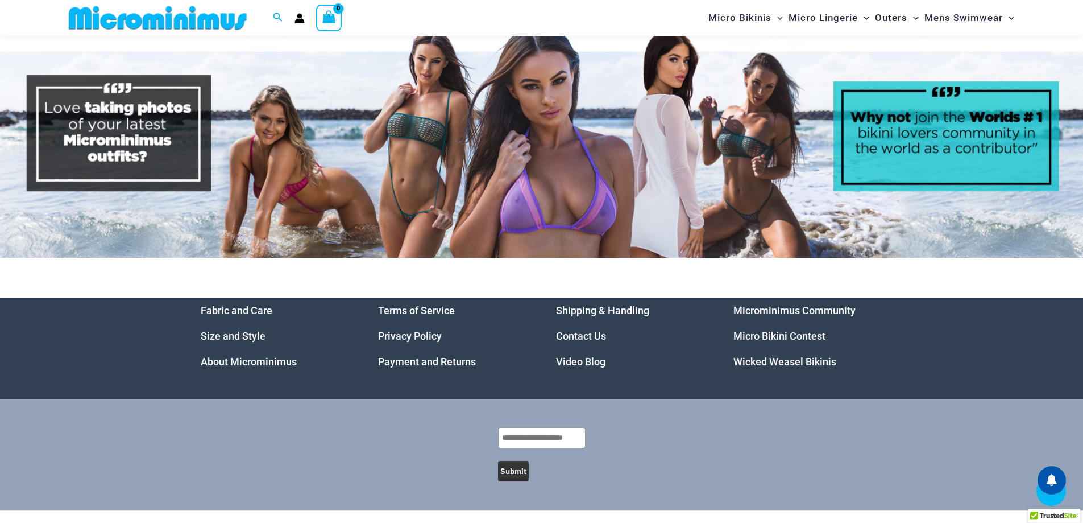
scroll to position [5688, 0]
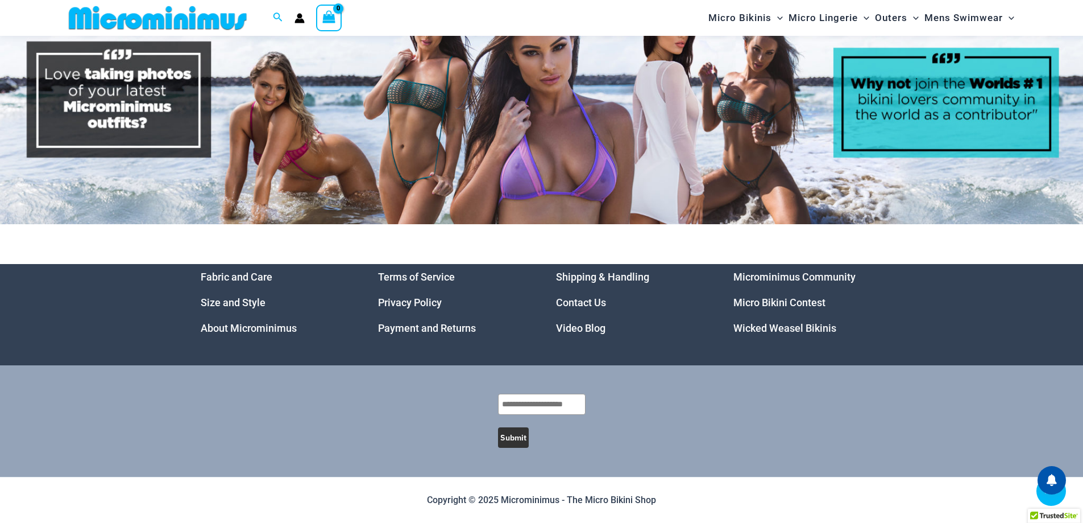
click at [274, 334] on link "About Microminimus" at bounding box center [249, 328] width 96 height 12
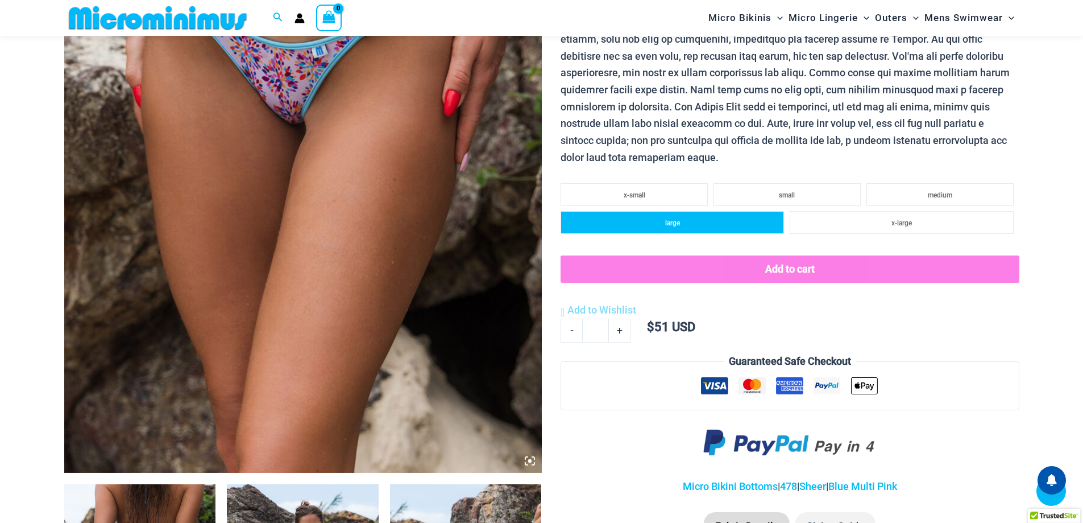
scroll to position [615, 0]
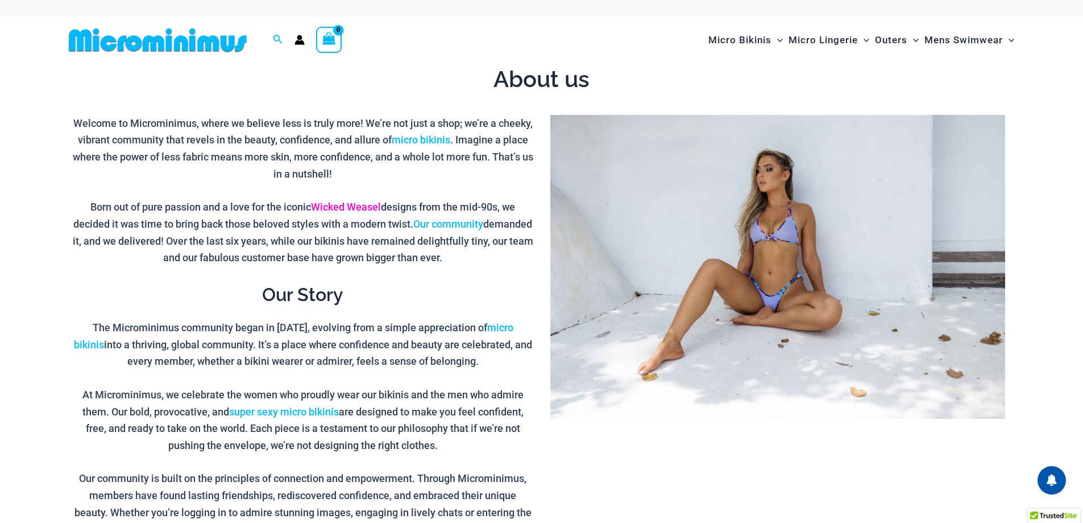
click at [381, 213] on link "Wicked Weasel" at bounding box center [346, 207] width 70 height 12
